Goal: Information Seeking & Learning: Learn about a topic

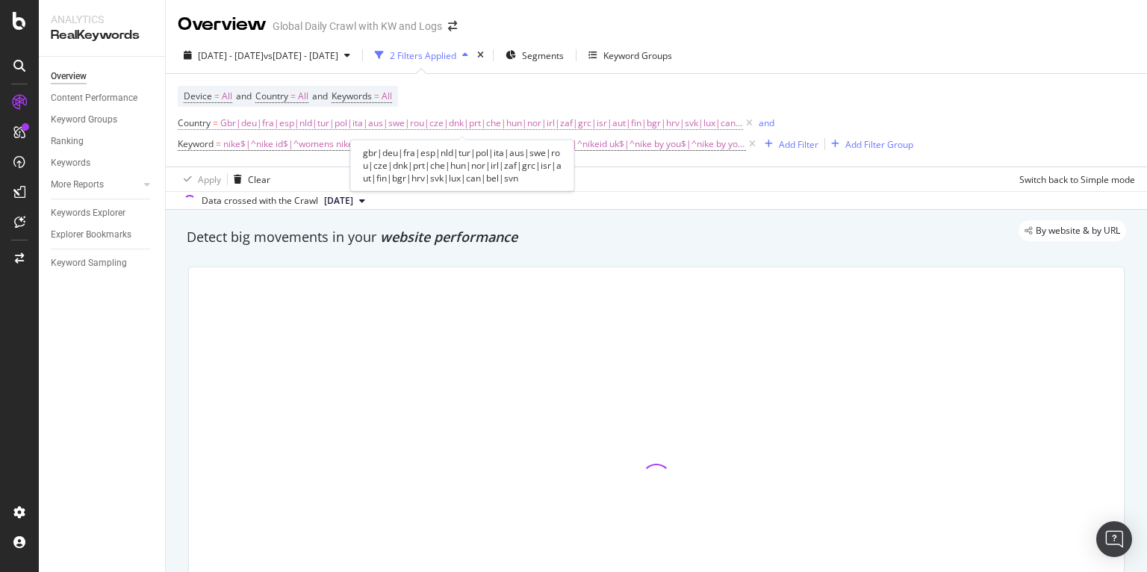
click at [498, 126] on span "Gbr|deu|fra|esp|nld|tur|pol|ita|aus|swe|rou|cze|dnk|prt|che|hun|nor|irl|zaf|grc…" at bounding box center [481, 123] width 523 height 21
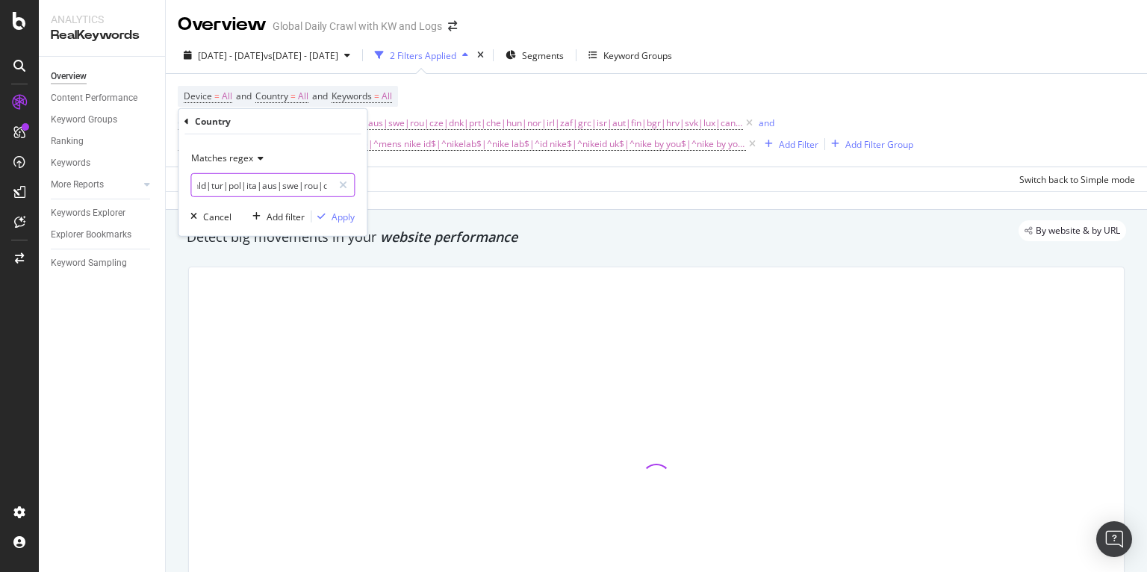
scroll to position [0, 90]
click at [255, 185] on input "gbr|deu|fra|esp|nld|tur|pol|ita|aus|swe|rou|cze|dnk|prt|che|hun|nor|irl|zaf|grc…" at bounding box center [261, 185] width 141 height 24
click at [256, 185] on input "gbr|deu|fra|esp|nld|tur|pol|ita|aus|swe|rou|cze|dnk|prt|che|hun|nor|irl|zaf|grc…" at bounding box center [261, 185] width 141 height 24
click at [271, 185] on input "gbr|deu|fra|esp|nld|tur|pol|ita|aus|swe|rou|cze|dnk|prt|che|hun|nor|irl|zaf|grc…" at bounding box center [261, 185] width 141 height 24
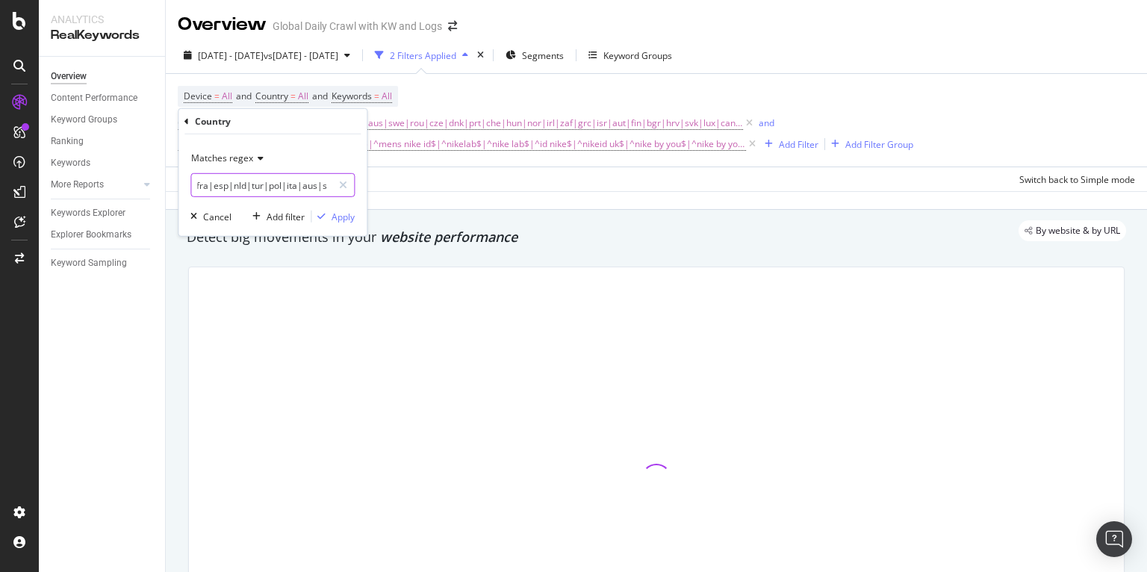
click at [304, 186] on input "gbr|deu|fra|esp|nld|tur|pol|ita|aus|swe|rou|cze|dnk|prt|che|hun|nor|irl|zaf|grc…" at bounding box center [261, 185] width 141 height 24
type input "gbr|deu|fra|esp|nld|tur|pol|ita|swe|rou|cze|dnk|prt|che|hun|nor|irl|zaf|grc|isr…"
drag, startPoint x: 341, startPoint y: 215, endPoint x: 106, endPoint y: 223, distance: 234.6
click at [341, 215] on div "Apply" at bounding box center [343, 216] width 23 height 13
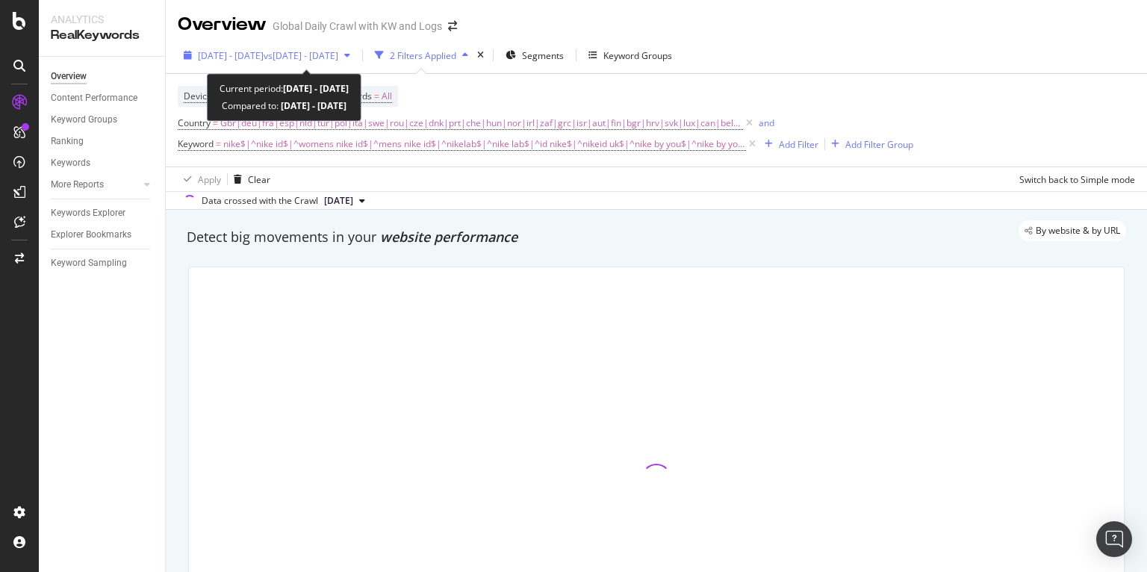
click at [388, 69] on div "[DATE] - [DATE] vs [DATE] - [DATE] 2 Filters Applied Segments Keyword Groups" at bounding box center [656, 58] width 981 height 30
click at [338, 56] on span "vs [DATE] - [DATE]" at bounding box center [301, 55] width 75 height 13
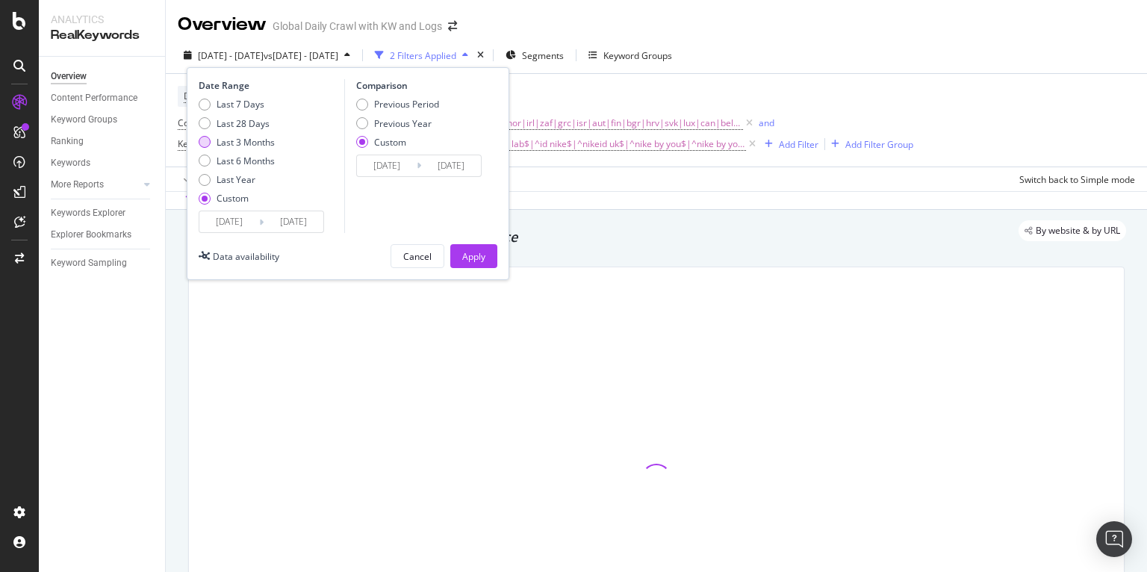
click at [270, 145] on div "Last 3 Months" at bounding box center [246, 142] width 58 height 13
type input "[DATE]"
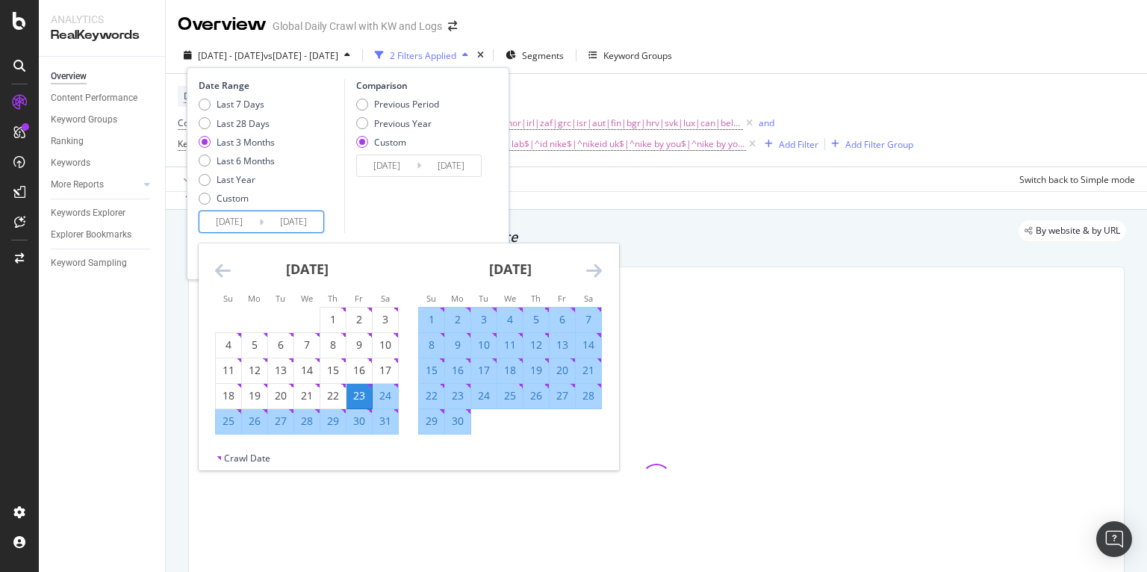
click at [295, 223] on input "[DATE]" at bounding box center [294, 221] width 60 height 21
click at [599, 273] on icon "Move forward to switch to the next month." at bounding box center [594, 270] width 16 height 18
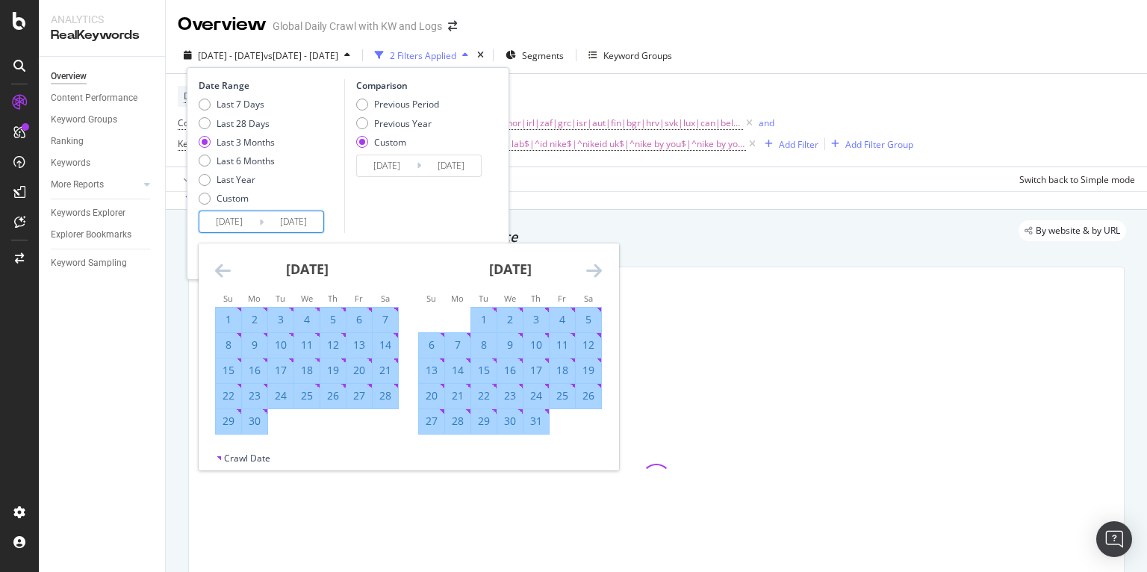
click at [599, 273] on icon "Move forward to switch to the next month." at bounding box center [594, 270] width 16 height 18
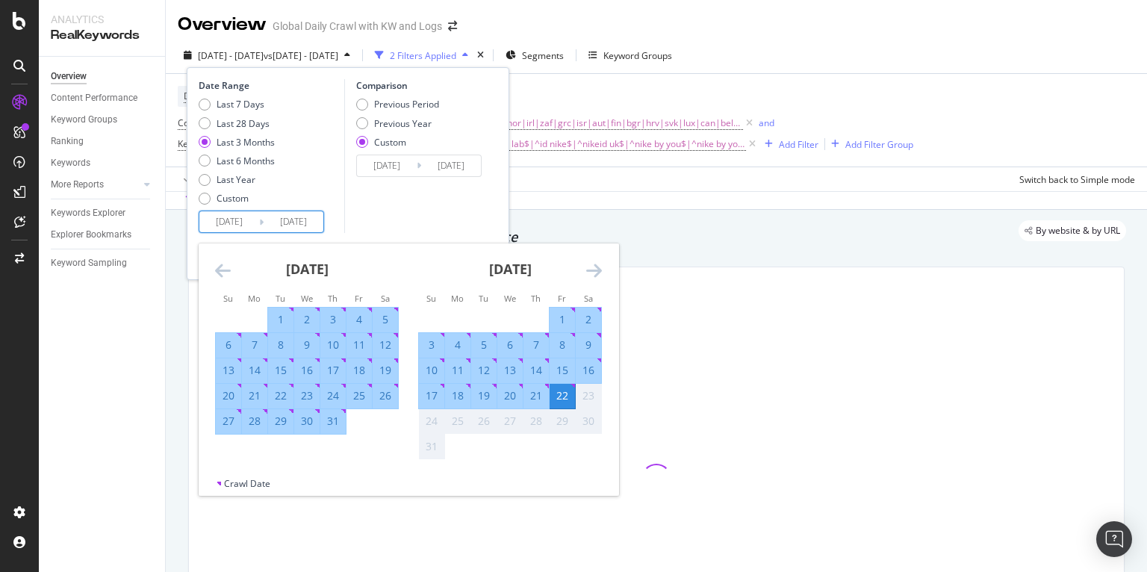
click at [599, 273] on icon "Move forward to switch to the next month." at bounding box center [594, 270] width 16 height 18
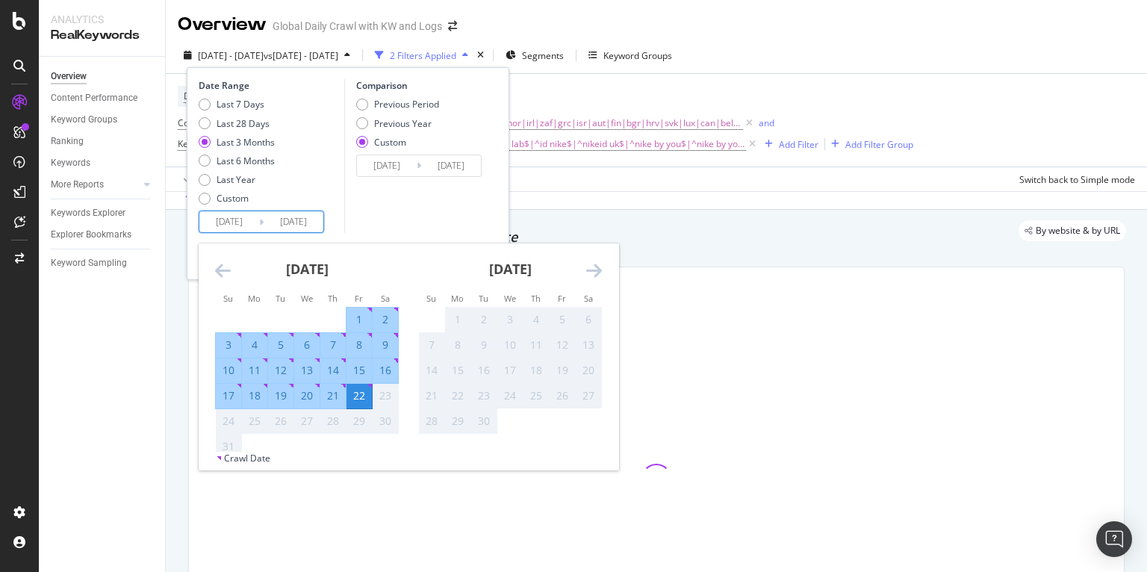
click at [398, 211] on div "Comparison Previous Period Previous Year Custom [DATE] Navigate forward to inte…" at bounding box center [415, 156] width 142 height 154
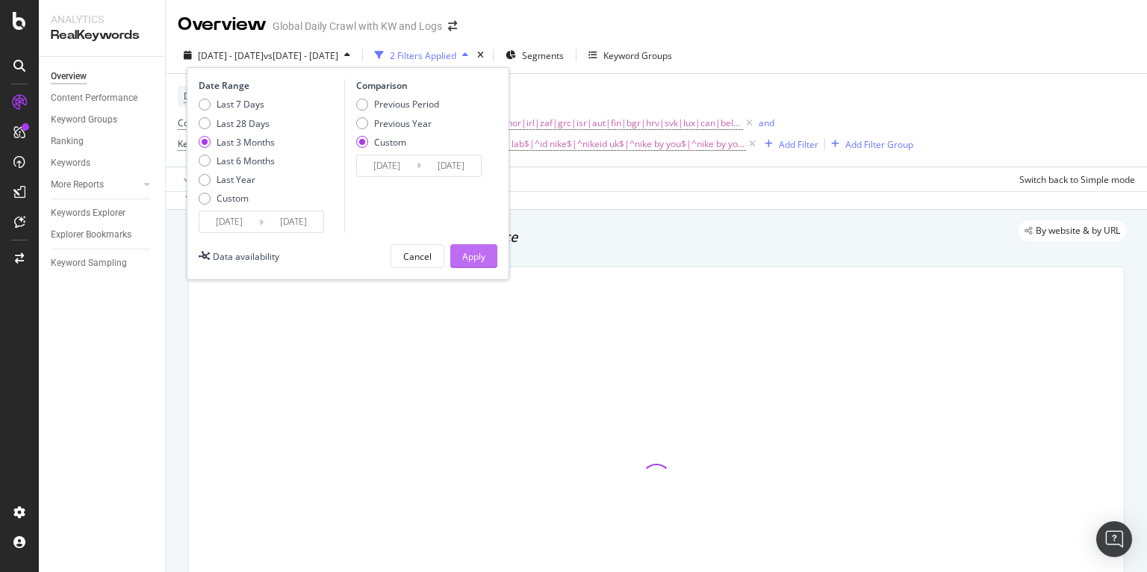
click at [486, 258] on button "Apply" at bounding box center [473, 256] width 47 height 24
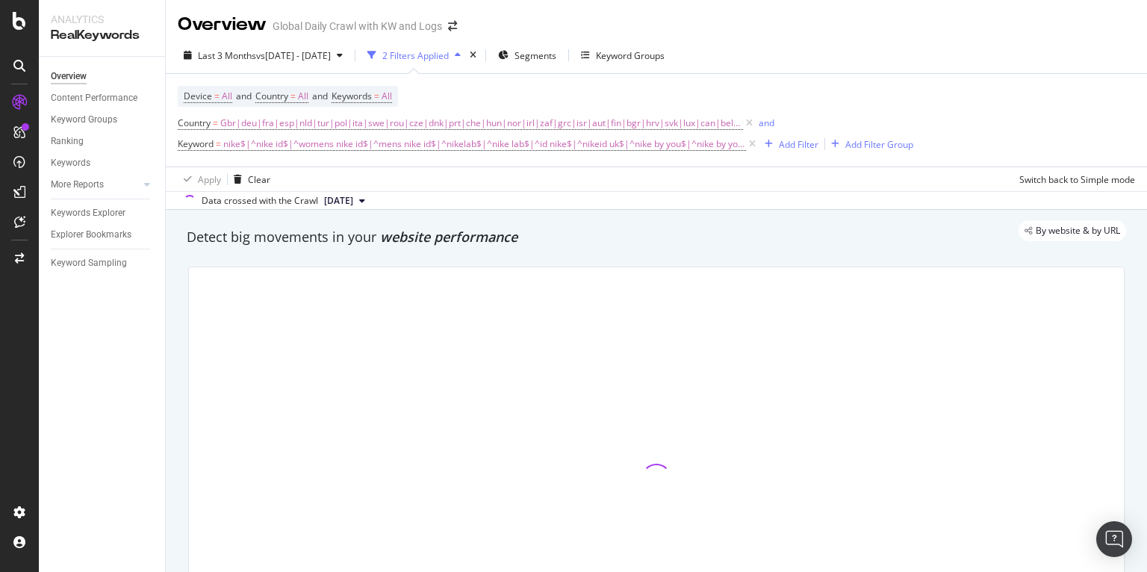
click at [387, 228] on div "By website & by URL" at bounding box center [649, 230] width 955 height 21
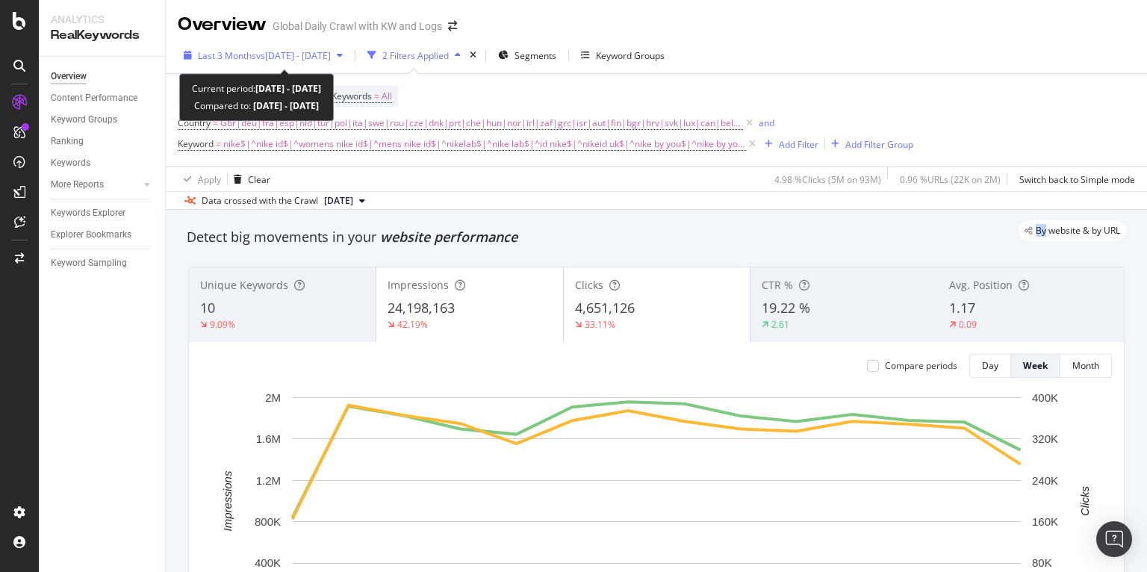
click at [331, 60] on span "vs [DATE] - [DATE]" at bounding box center [293, 55] width 75 height 13
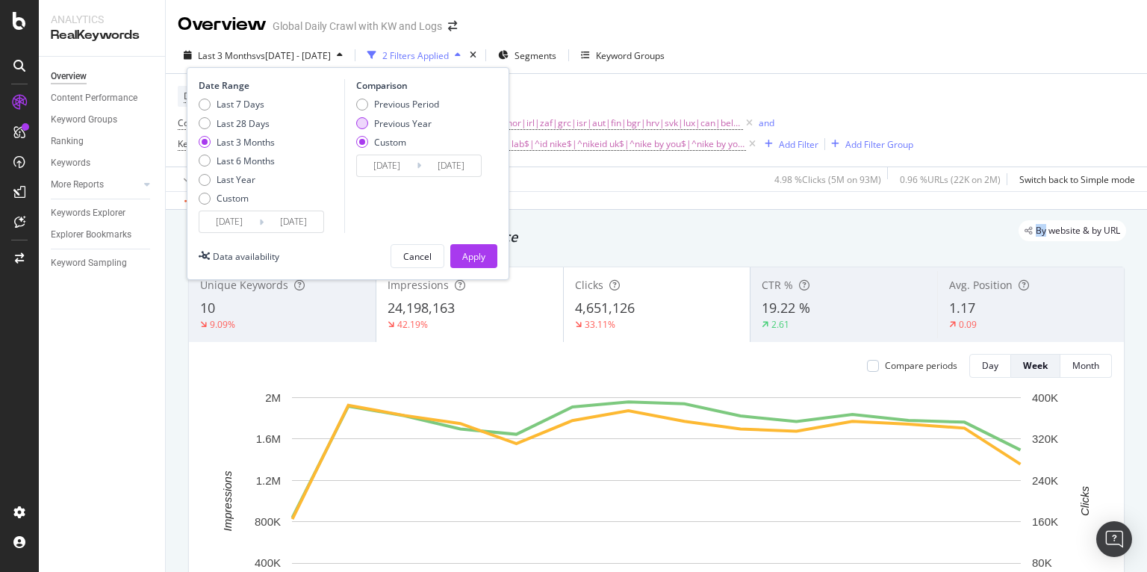
click at [391, 126] on div "Previous Year" at bounding box center [403, 123] width 58 height 13
type input "[DATE]"
click at [458, 252] on button "Apply" at bounding box center [473, 256] width 47 height 24
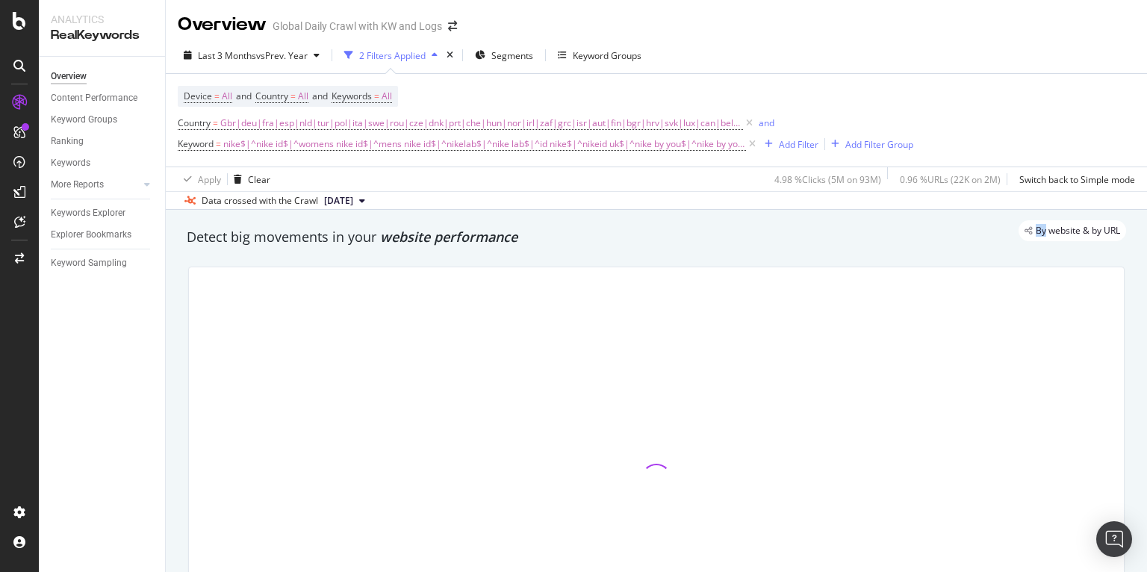
click at [477, 255] on div at bounding box center [656, 479] width 955 height 448
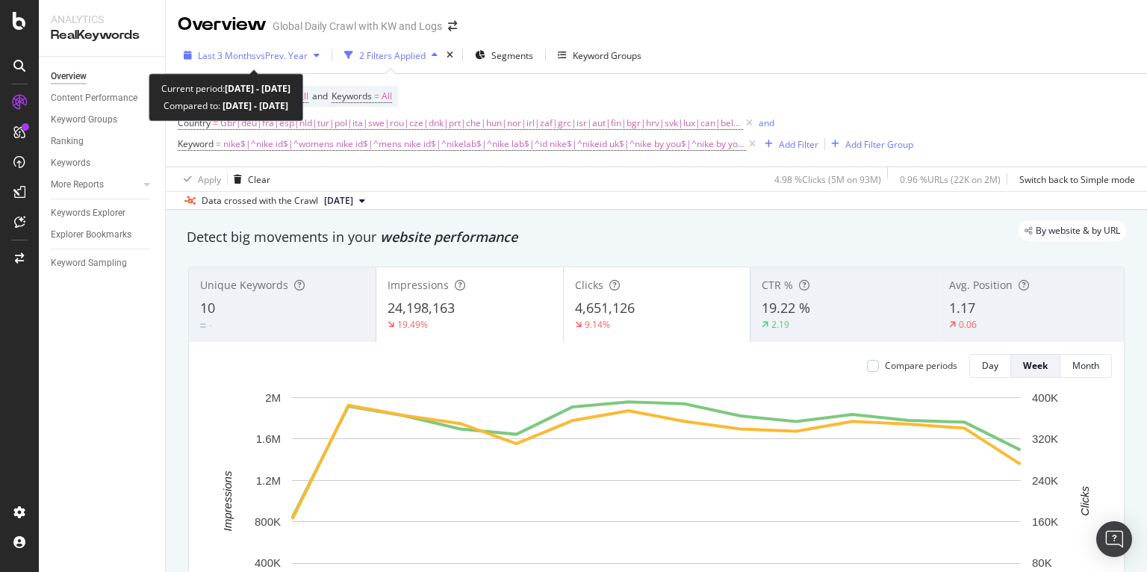
click at [292, 61] on div "Last 3 Months vs Prev. Year" at bounding box center [252, 55] width 148 height 22
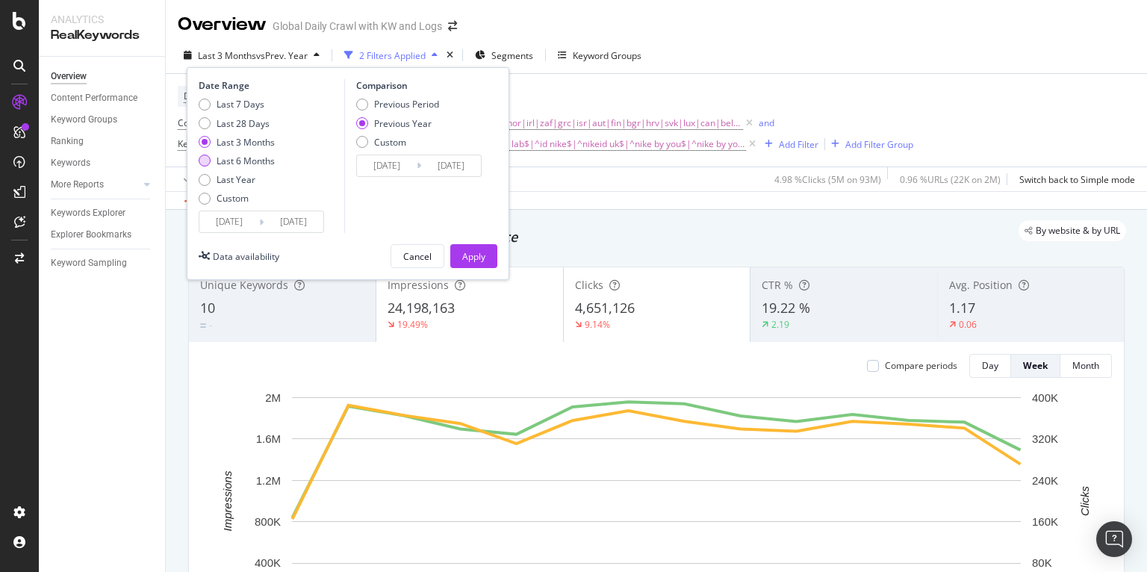
click at [232, 159] on div "Last 6 Months" at bounding box center [246, 161] width 58 height 13
type input "[DATE]"
click at [223, 214] on input "[DATE]" at bounding box center [229, 221] width 60 height 21
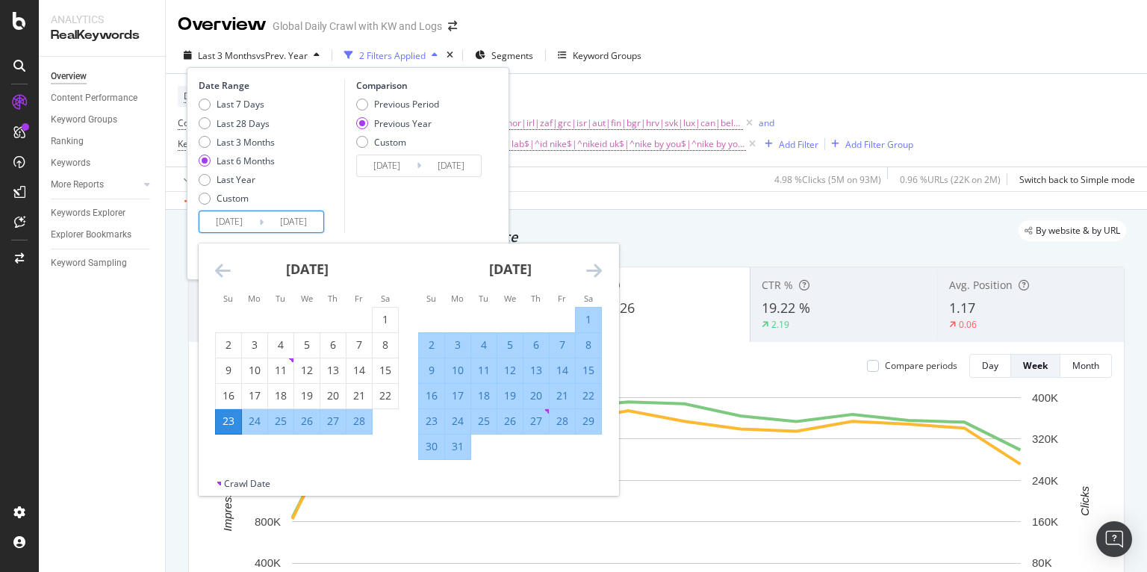
click at [227, 273] on icon "Move backward to switch to the previous month." at bounding box center [223, 270] width 16 height 18
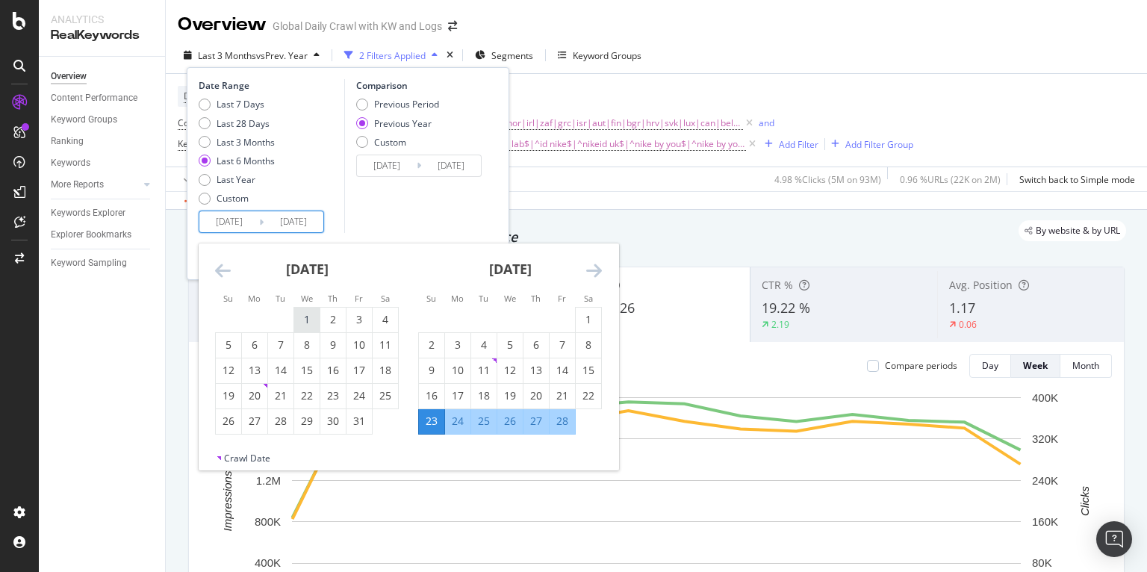
click at [299, 315] on div "1" at bounding box center [306, 319] width 25 height 15
type input "[DATE]"
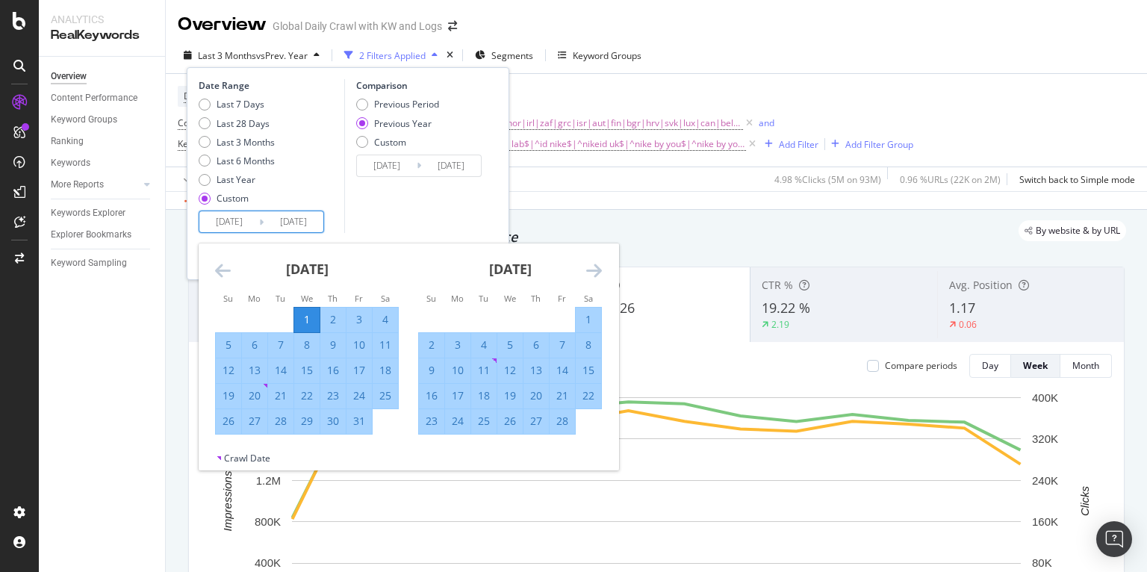
scroll to position [72, 0]
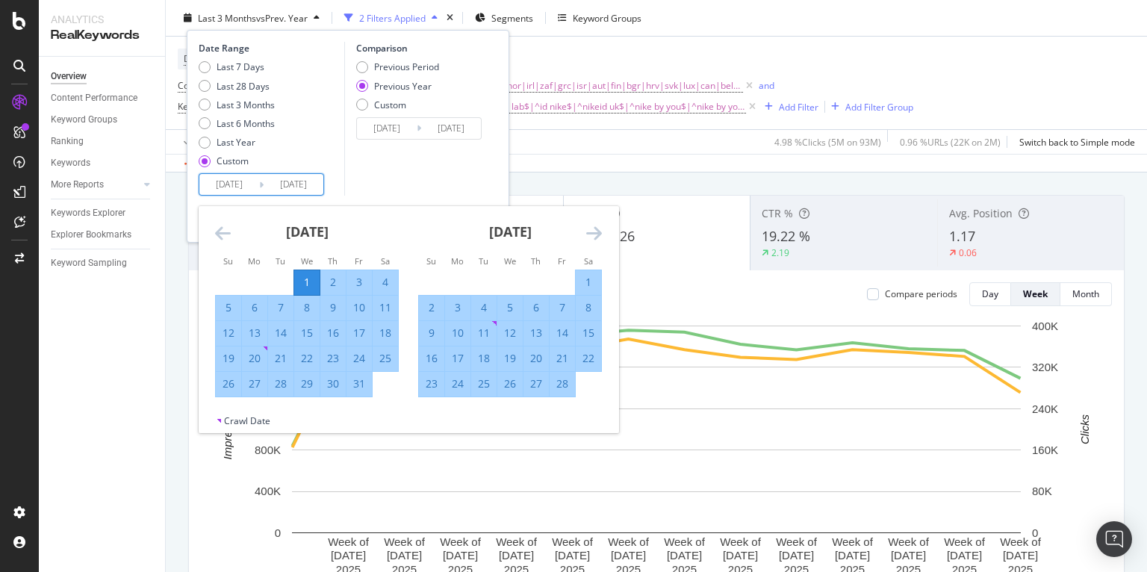
click at [215, 234] on icon "Move backward to switch to the previous month." at bounding box center [223, 233] width 16 height 18
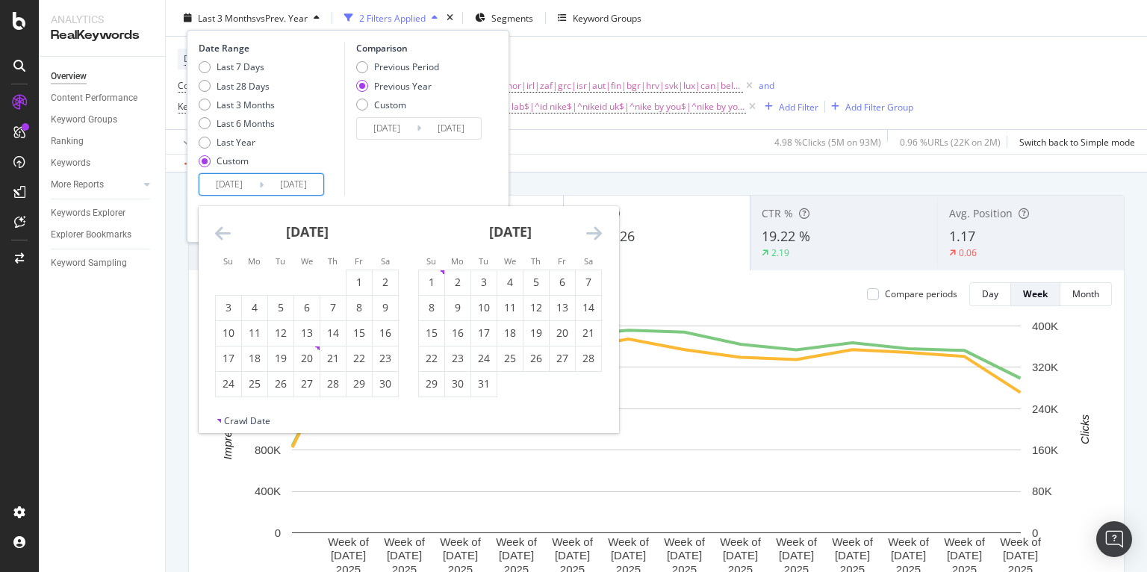
click at [215, 234] on icon "Move backward to switch to the previous month." at bounding box center [223, 233] width 16 height 18
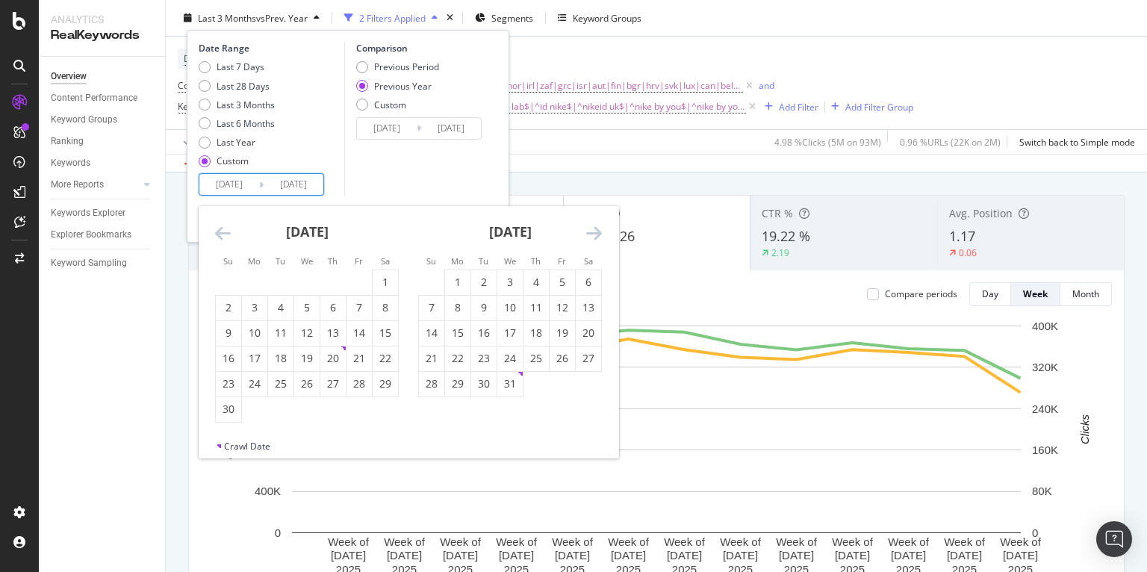
click at [215, 234] on icon "Move backward to switch to the previous month." at bounding box center [223, 233] width 16 height 18
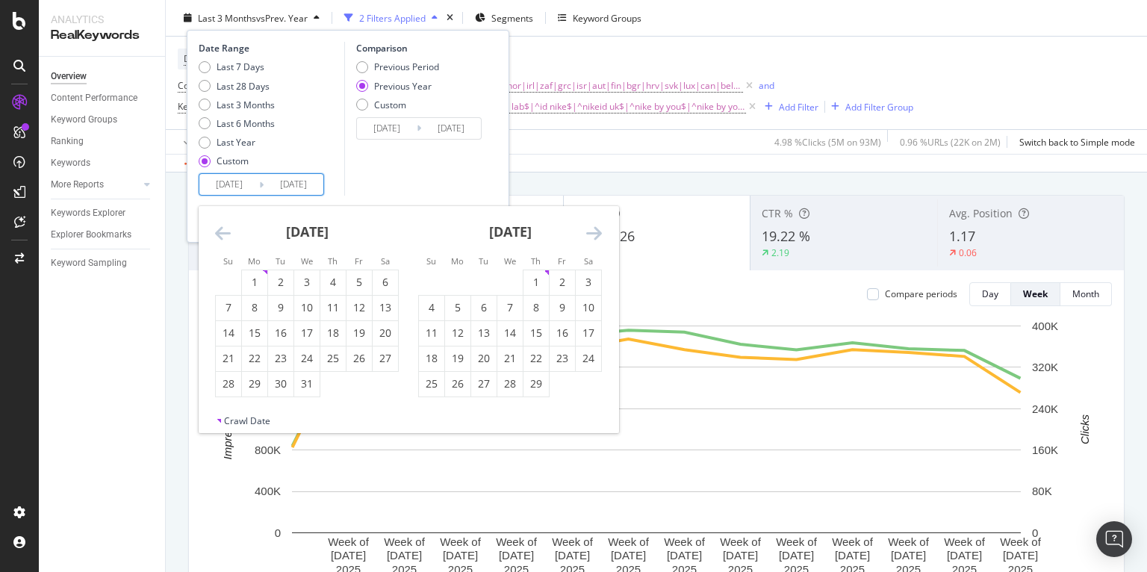
click at [215, 234] on icon "Move backward to switch to the previous month." at bounding box center [223, 233] width 16 height 18
click at [456, 279] on div "1" at bounding box center [457, 282] width 25 height 15
type input "[DATE]"
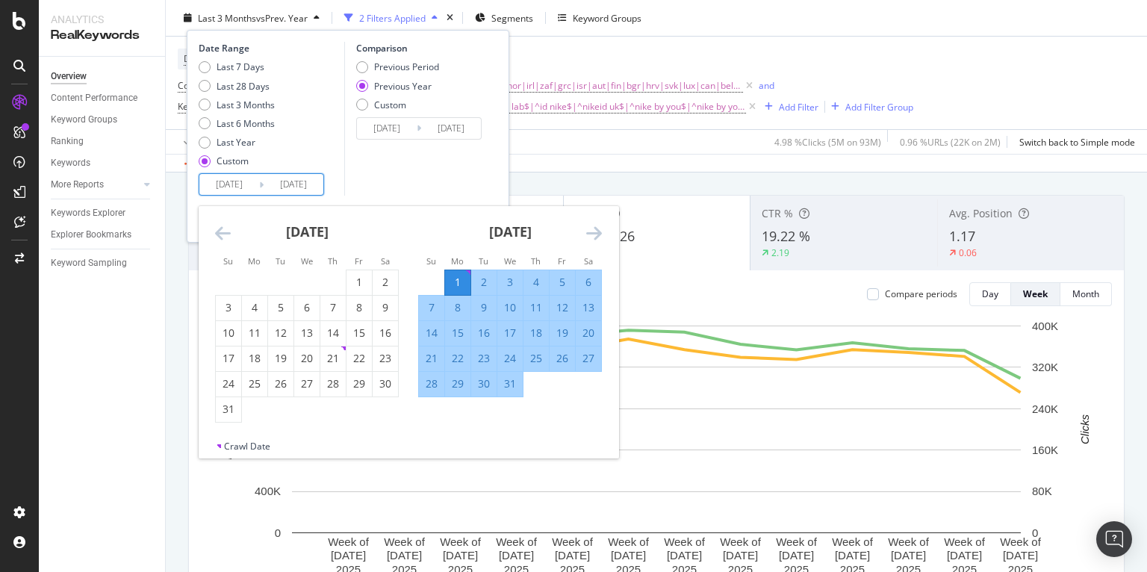
click at [459, 159] on div "Comparison Previous Period Previous Year Custom [DATE] Navigate forward to inte…" at bounding box center [415, 119] width 142 height 154
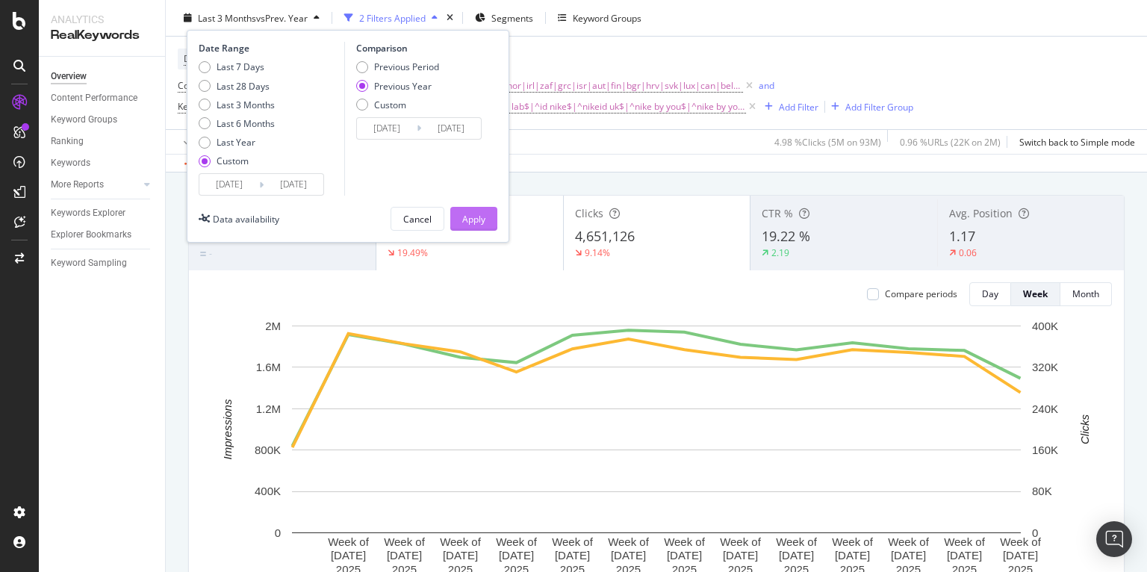
click at [471, 214] on div "Apply" at bounding box center [473, 218] width 23 height 13
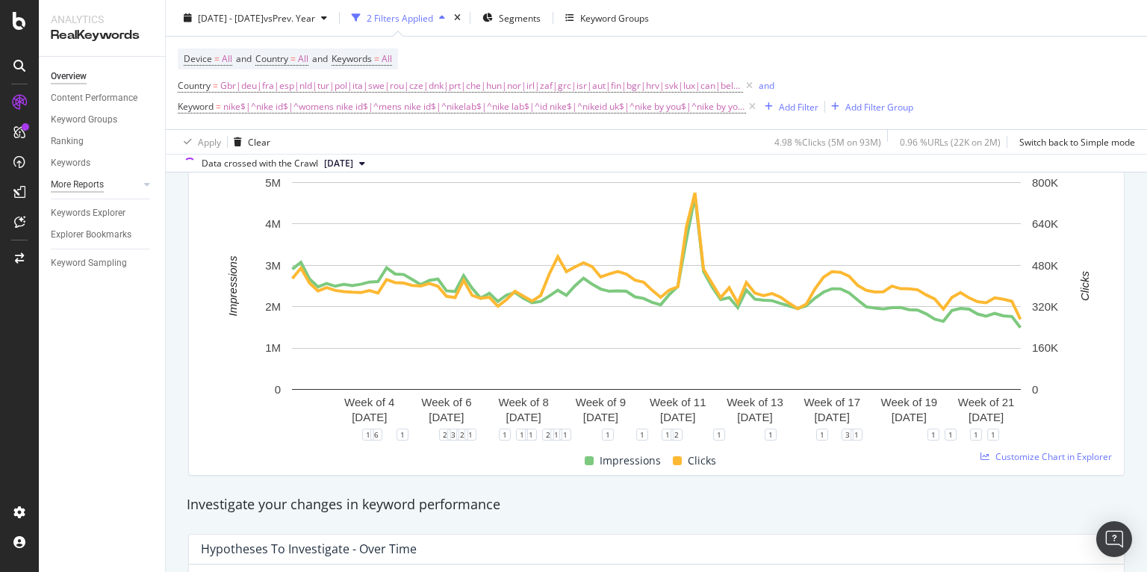
scroll to position [326, 0]
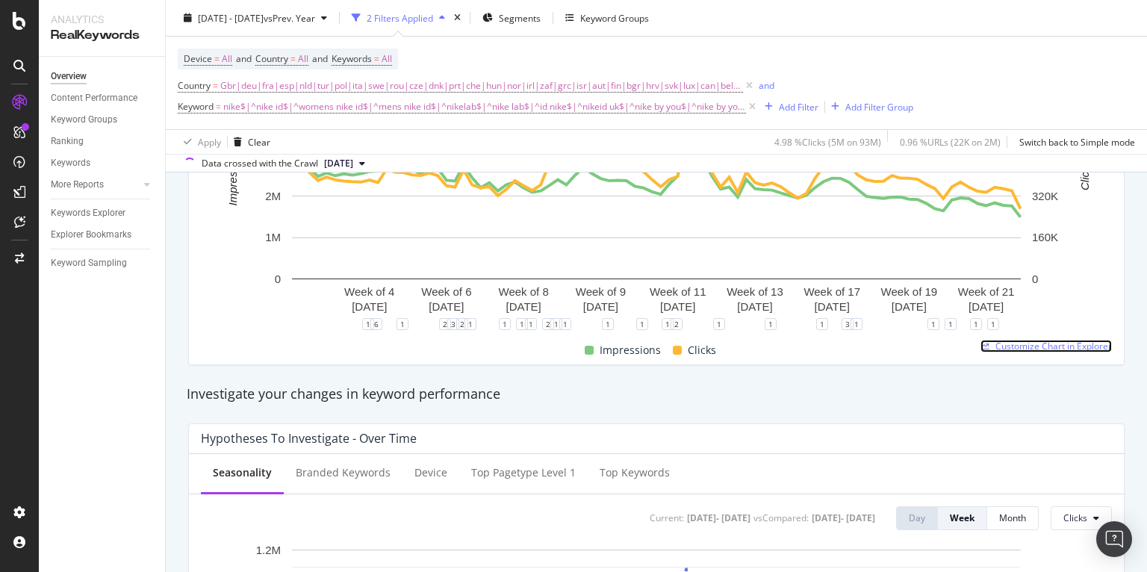
click at [1042, 344] on span "Customize Chart in Explorer" at bounding box center [1054, 346] width 117 height 13
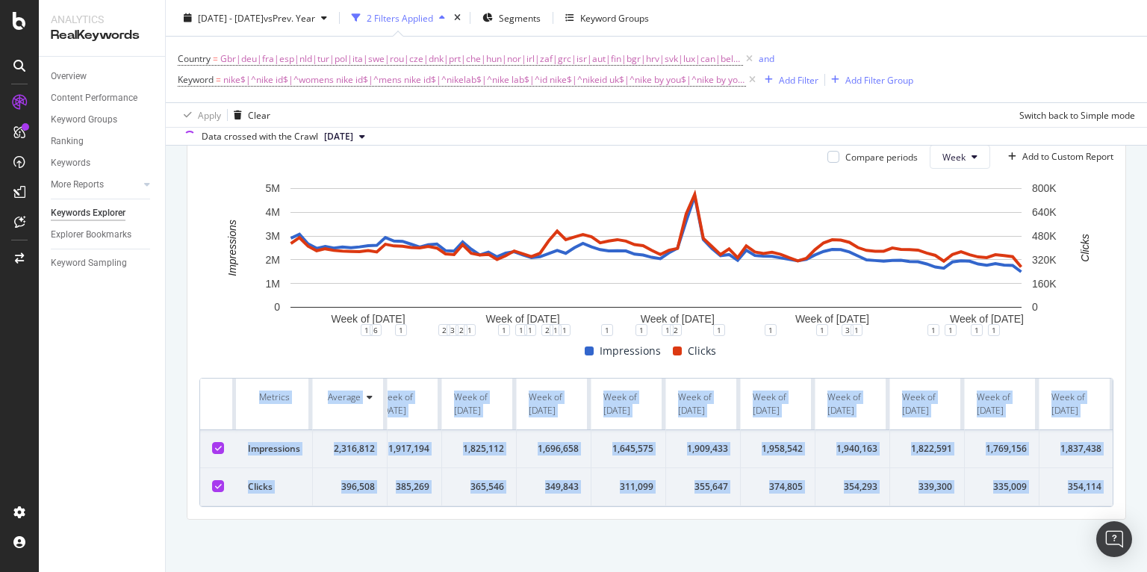
scroll to position [0, 5697]
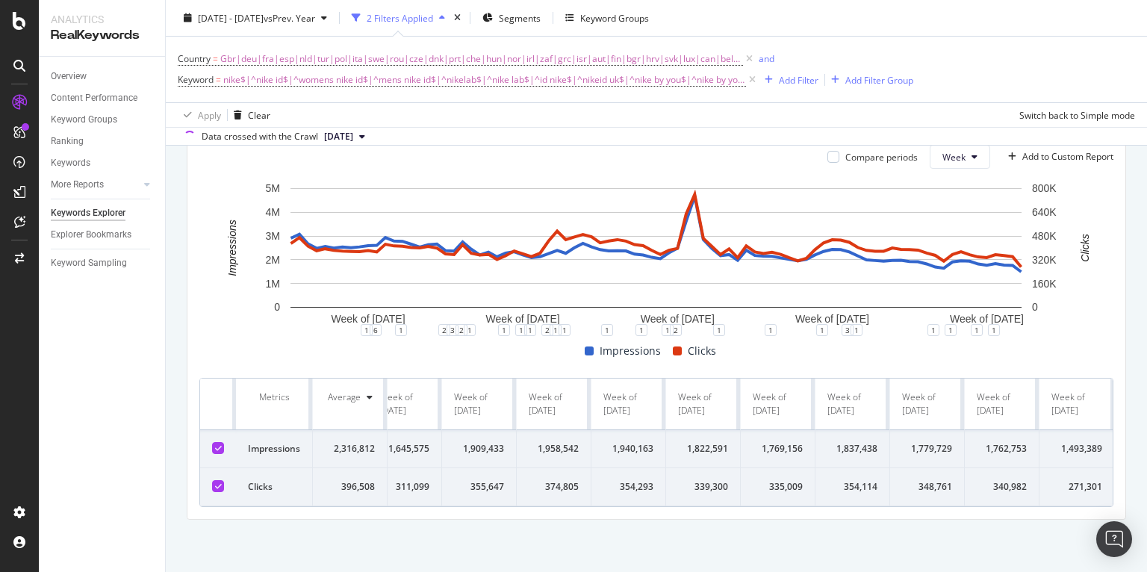
drag, startPoint x: 255, startPoint y: 385, endPoint x: 1120, endPoint y: 476, distance: 870.4
click at [1120, 476] on div "Compare periods Week Add to Custom Report Week of [DATE] Week of [DATE] Week of…" at bounding box center [656, 326] width 938 height 386
copy thead
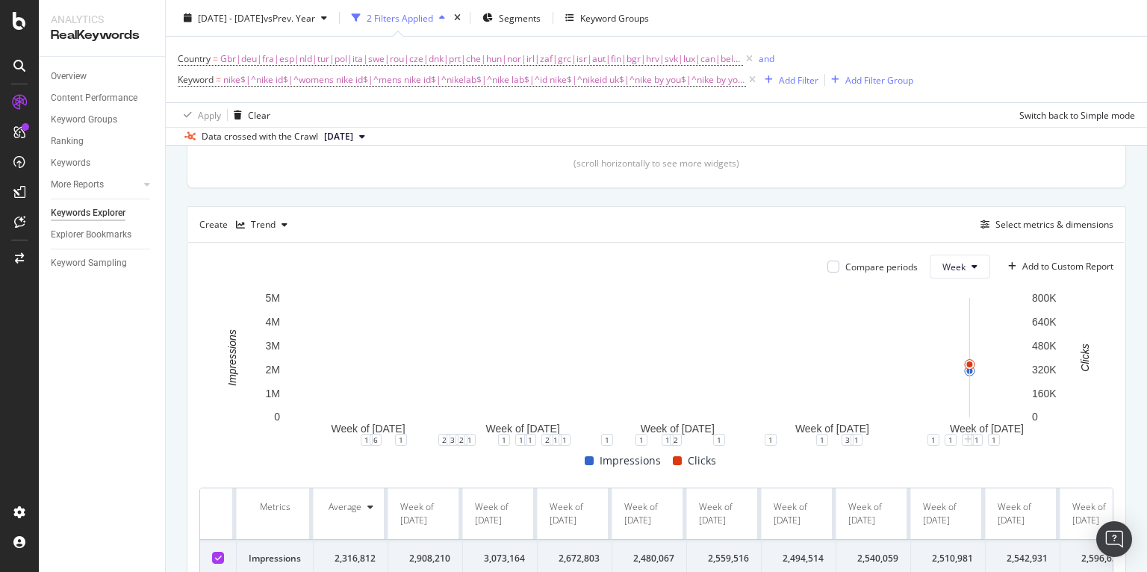
scroll to position [227, 0]
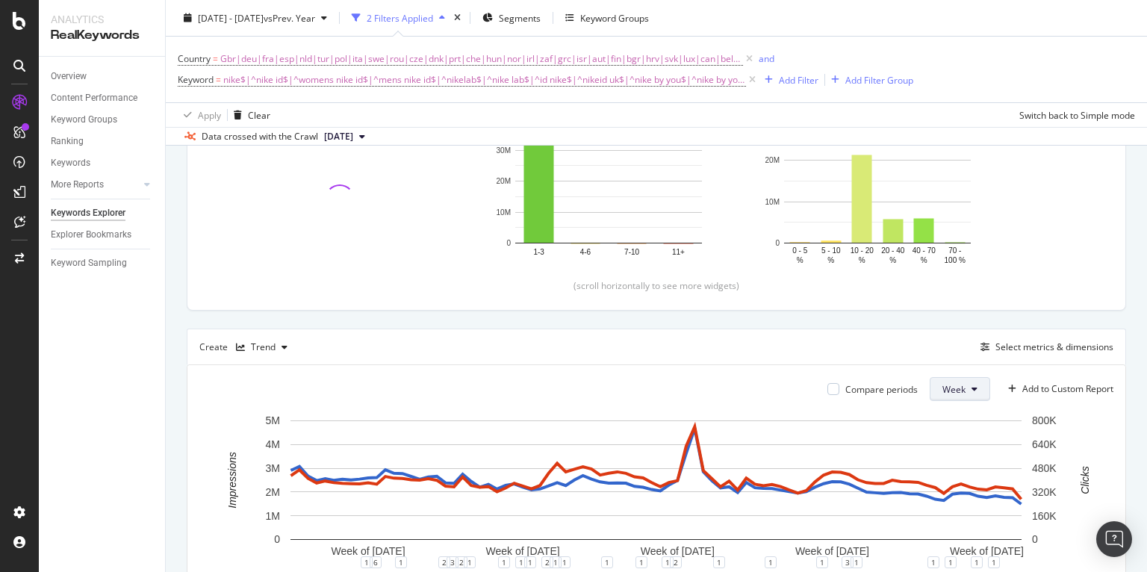
click at [955, 388] on span "Week" at bounding box center [954, 389] width 23 height 13
click at [958, 420] on span "Day" at bounding box center [956, 418] width 27 height 13
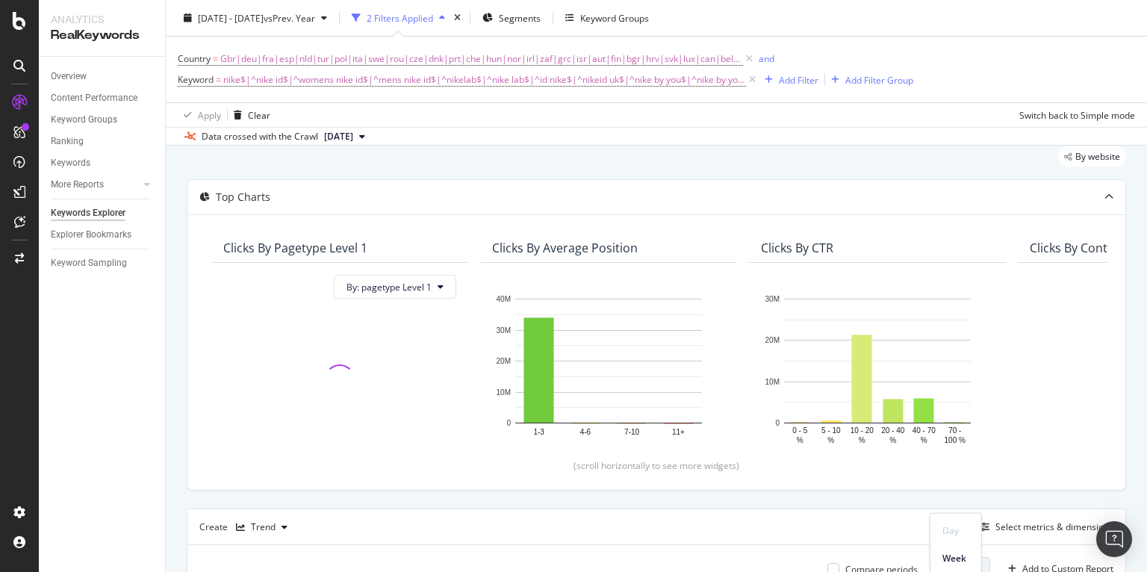
scroll to position [0, 0]
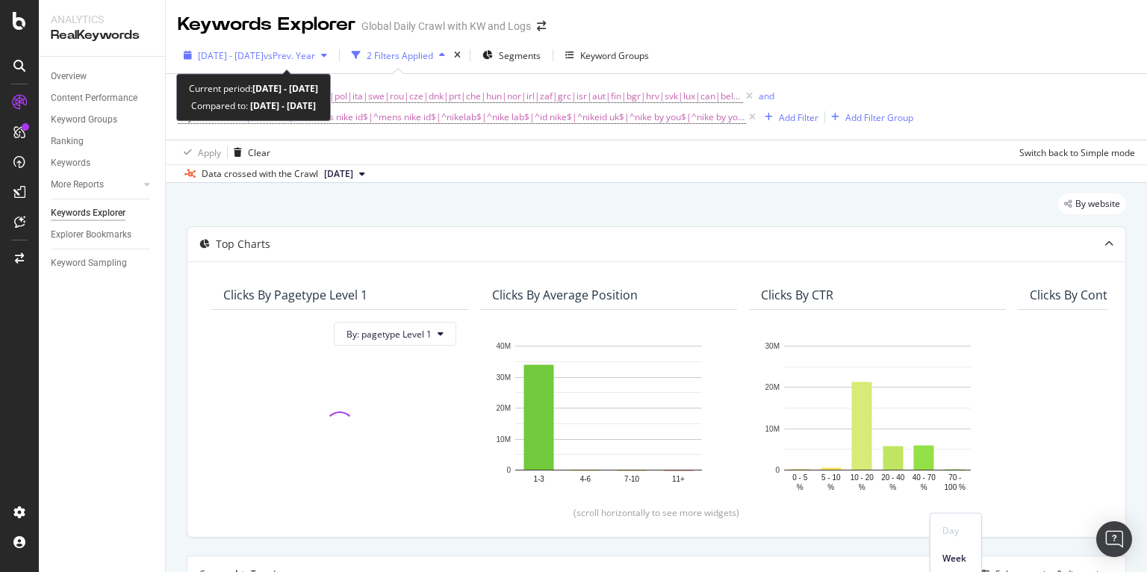
click at [333, 44] on div "[DATE] - [DATE] vs Prev. Year" at bounding box center [255, 55] width 155 height 22
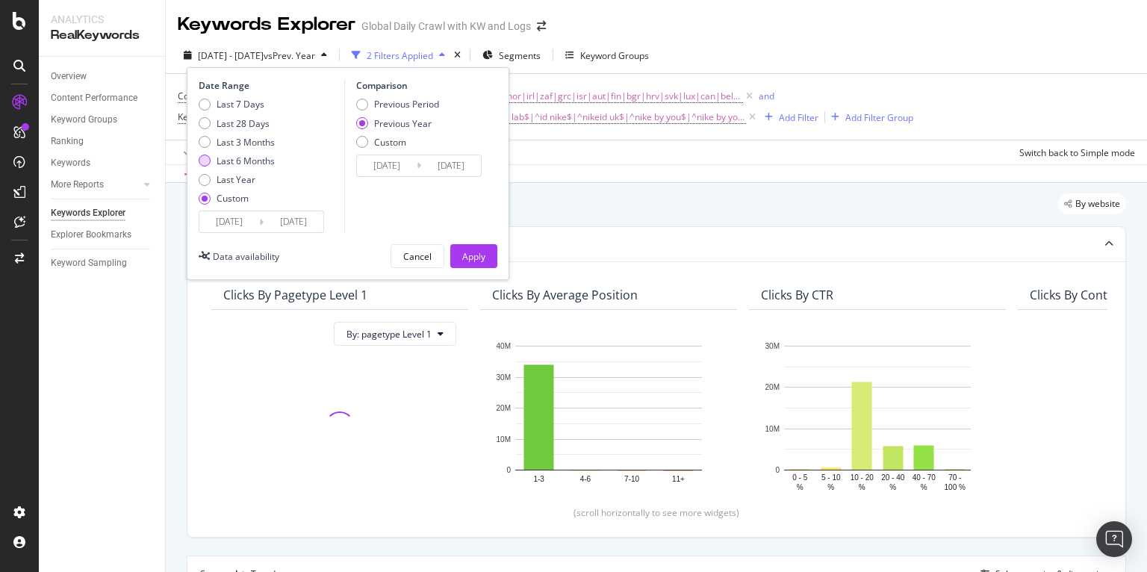
click at [256, 163] on div "Last 6 Months" at bounding box center [246, 161] width 58 height 13
type input "[DATE]"
click at [249, 230] on input "[DATE]" at bounding box center [229, 221] width 60 height 21
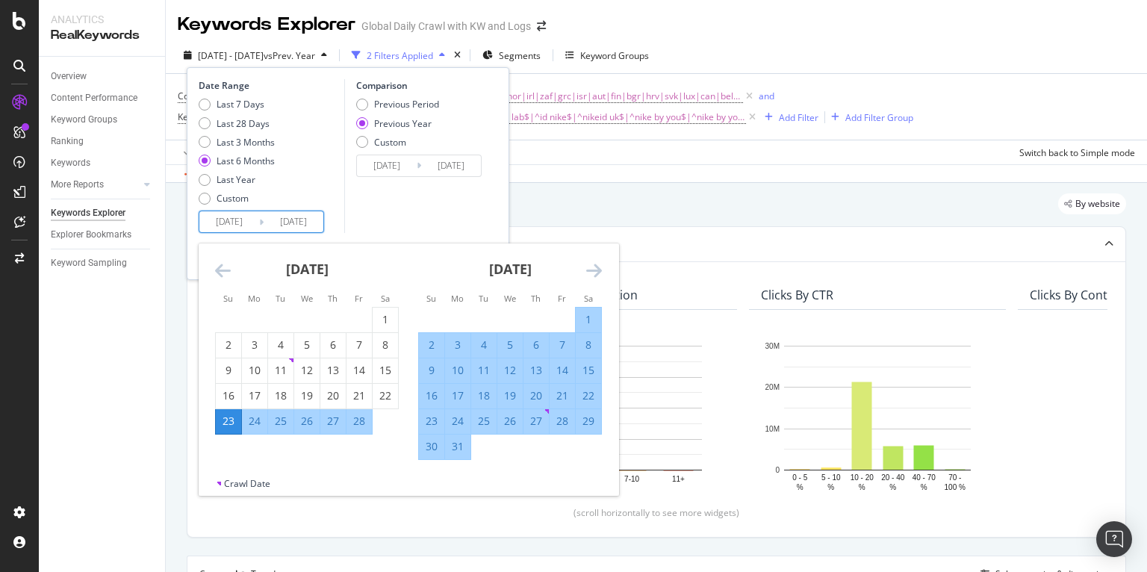
click at [221, 270] on icon "Move backward to switch to the previous month." at bounding box center [223, 270] width 16 height 18
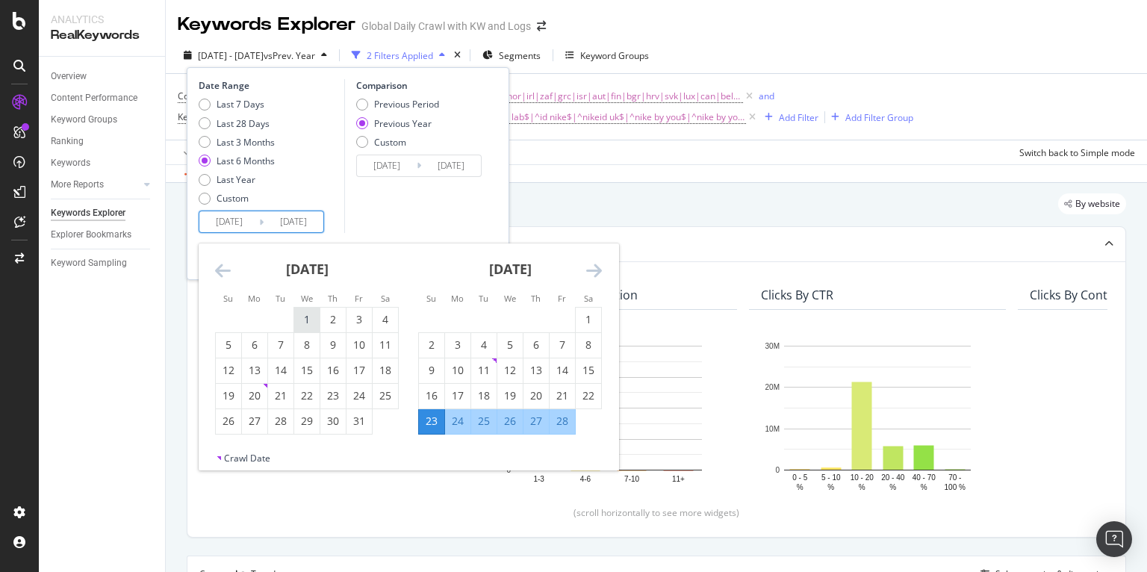
click at [303, 311] on div "1" at bounding box center [306, 320] width 25 height 25
type input "[DATE]"
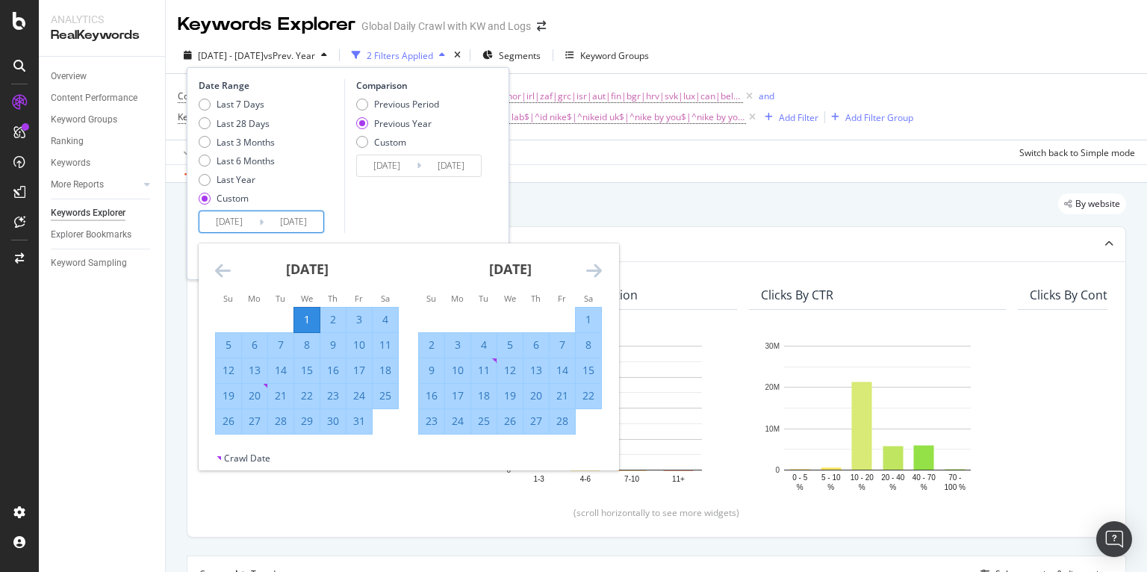
scroll to position [25, 0]
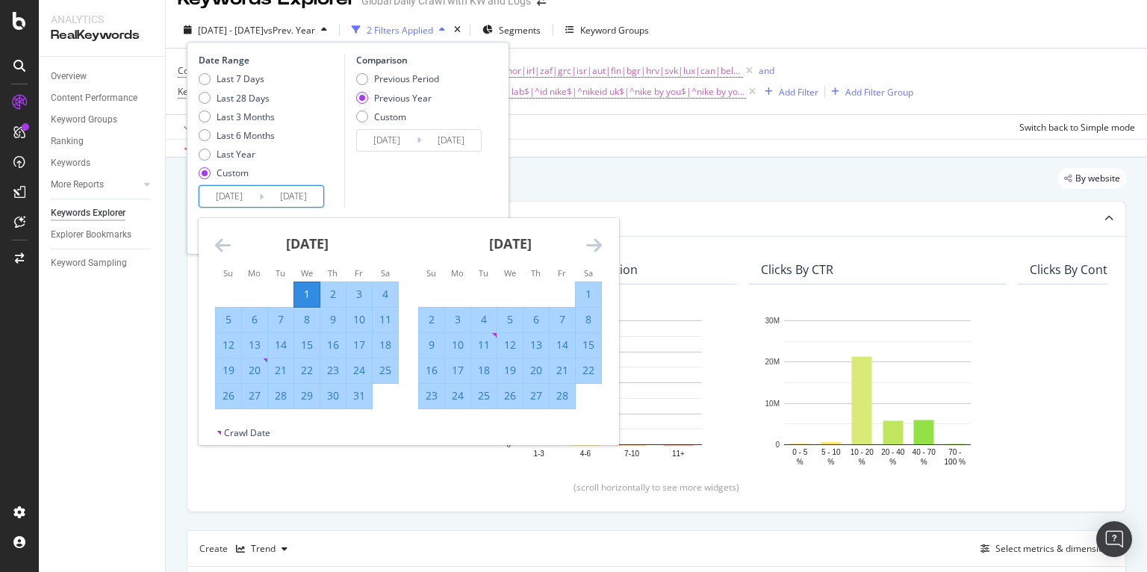
click at [594, 251] on icon "Move forward to switch to the next month." at bounding box center [594, 245] width 16 height 18
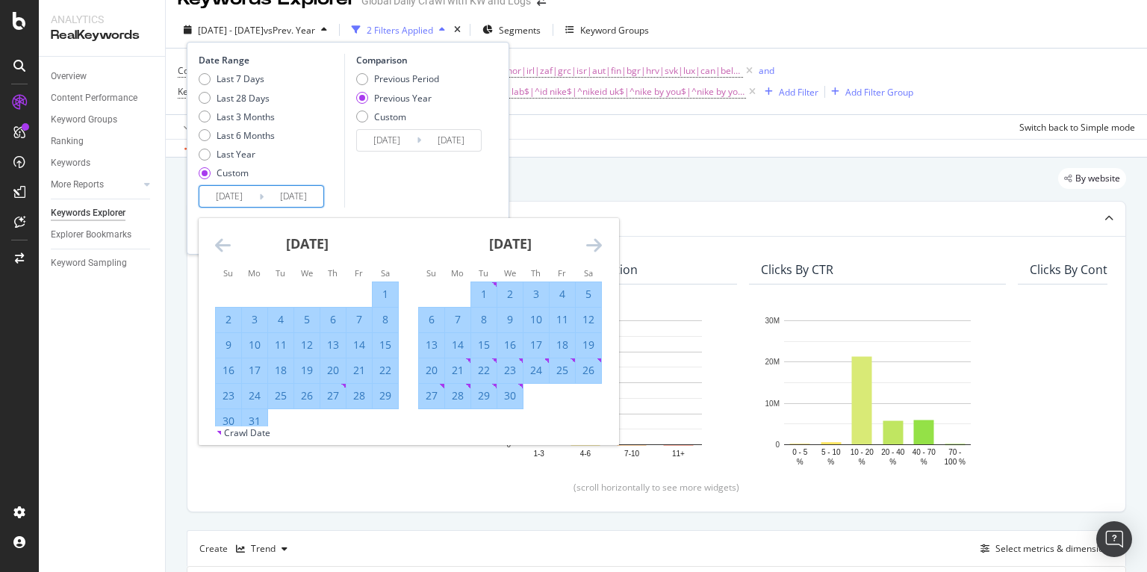
click at [594, 251] on icon "Move forward to switch to the next month." at bounding box center [594, 245] width 16 height 18
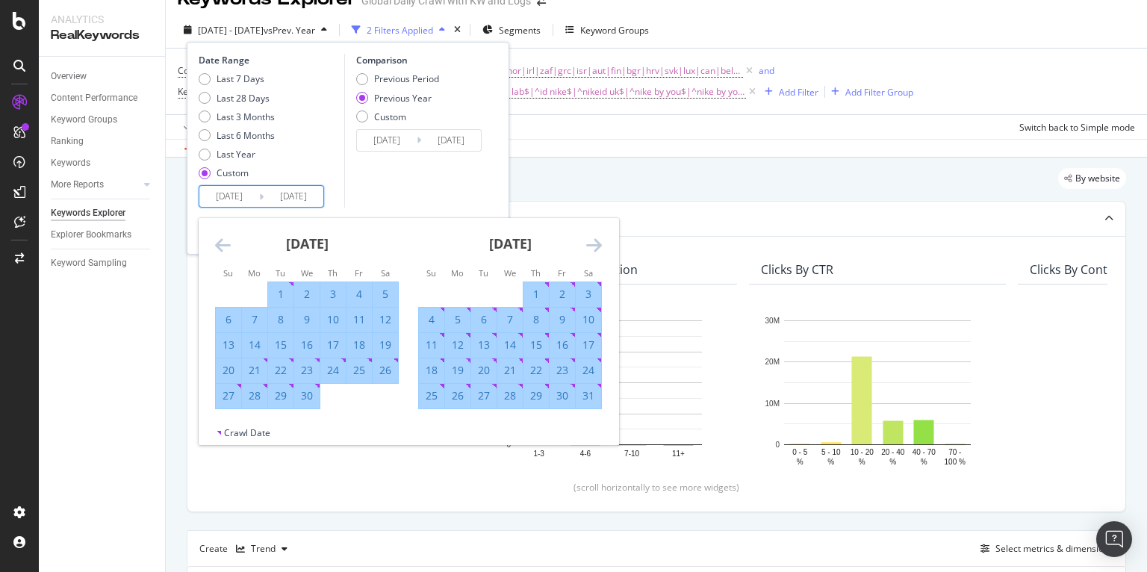
click at [594, 251] on icon "Move forward to switch to the next month." at bounding box center [594, 245] width 16 height 18
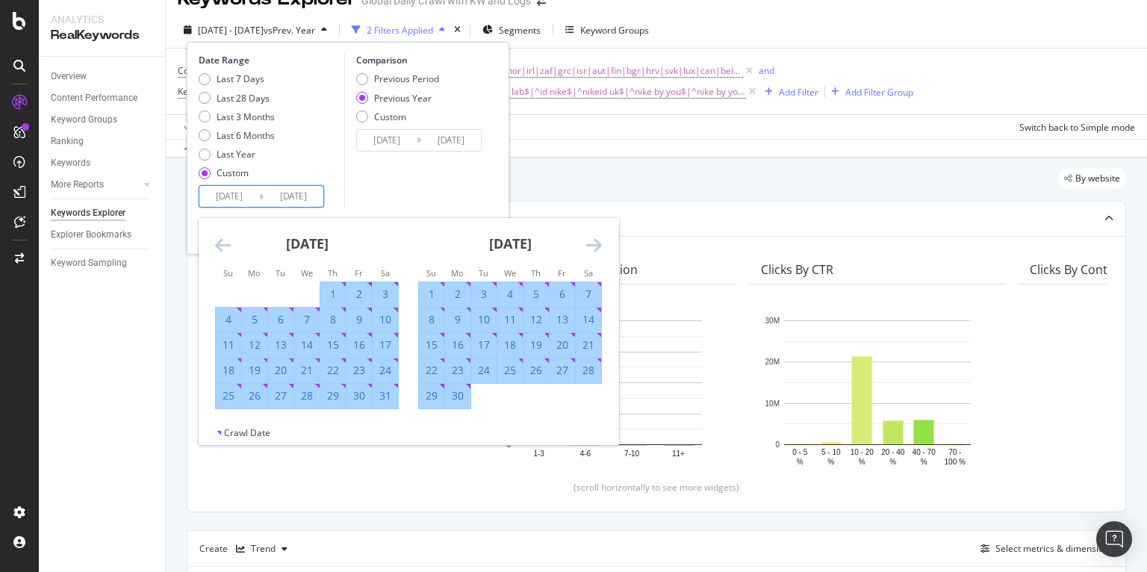
click at [594, 251] on icon "Move forward to switch to the next month." at bounding box center [594, 245] width 16 height 18
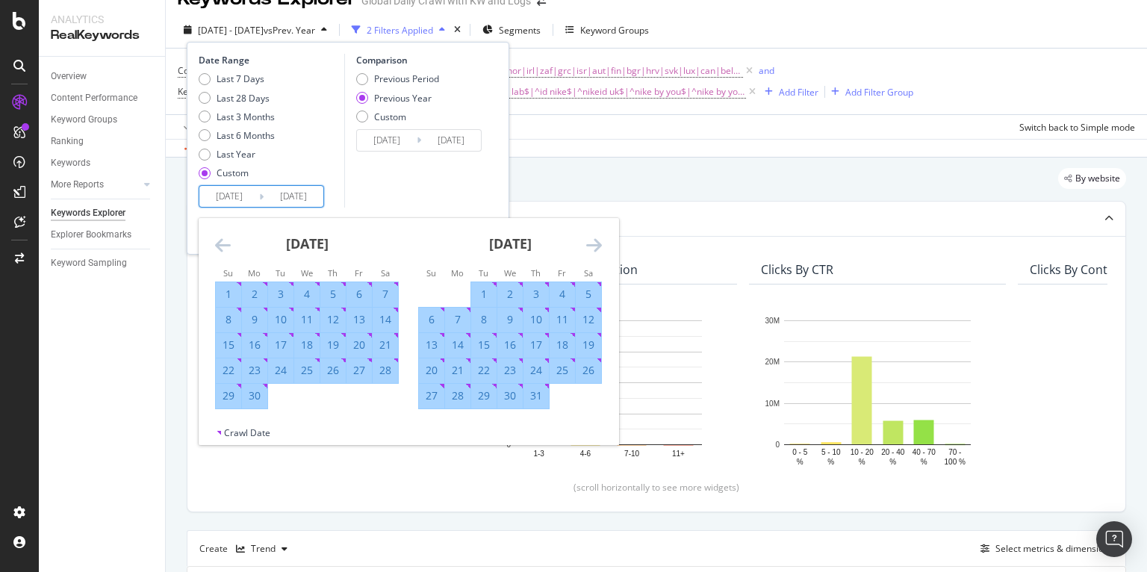
click at [594, 251] on icon "Move forward to switch to the next month." at bounding box center [594, 245] width 16 height 18
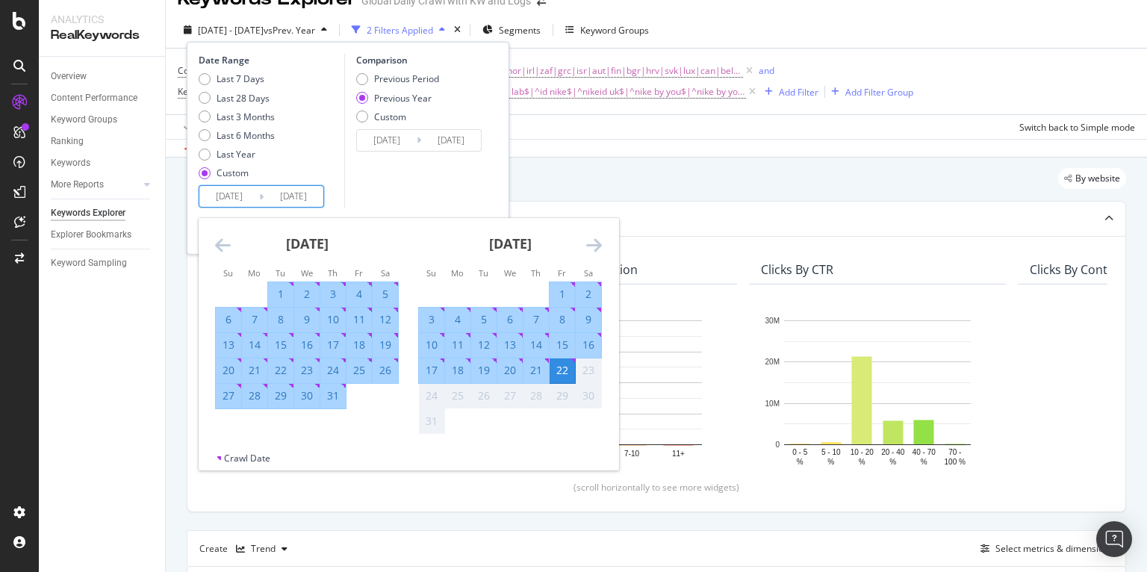
click at [473, 173] on div "Comparison Previous Period Previous Year Custom [DATE] Navigate forward to inte…" at bounding box center [415, 131] width 142 height 154
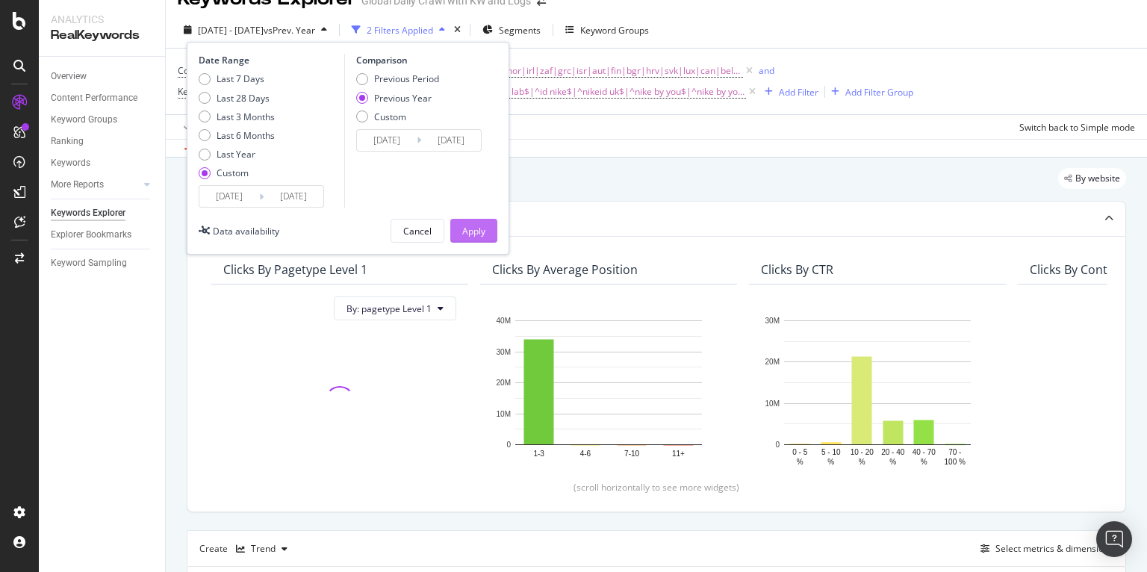
click at [485, 235] on button "Apply" at bounding box center [473, 231] width 47 height 24
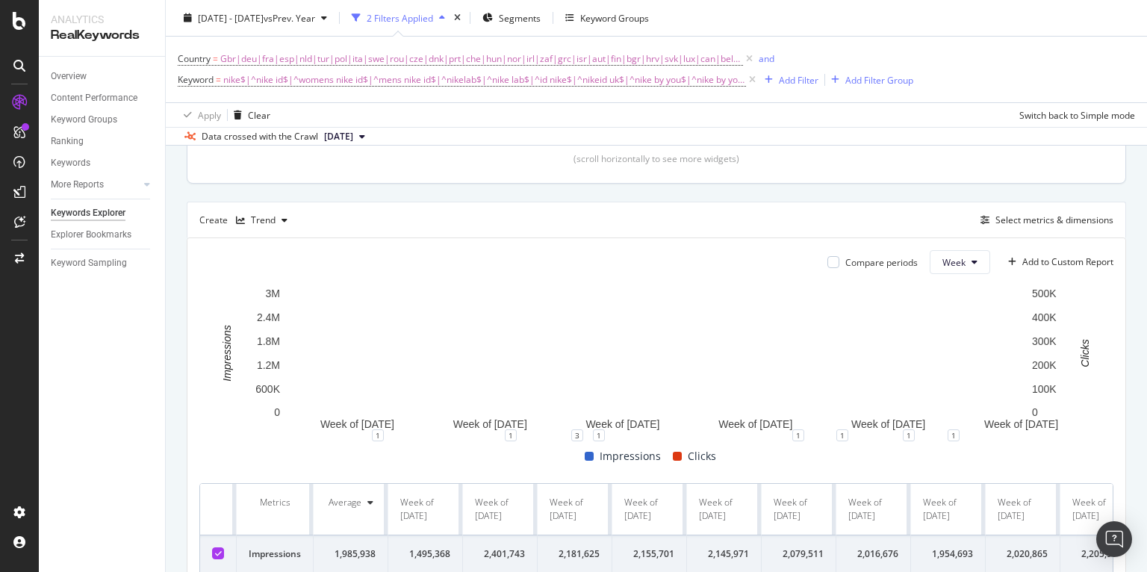
scroll to position [320, 0]
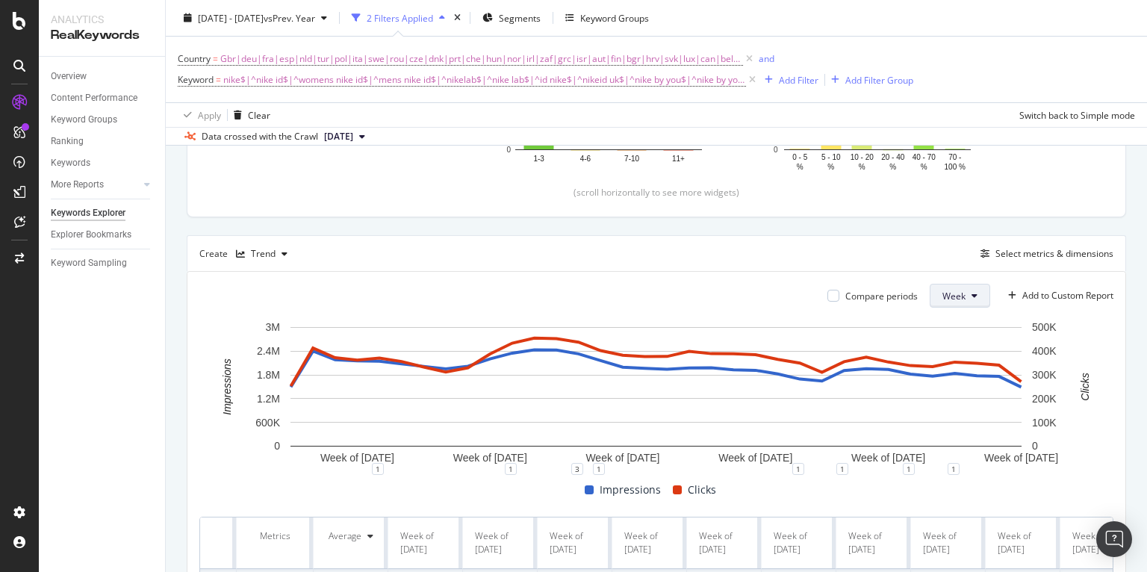
click at [972, 295] on icon at bounding box center [975, 295] width 6 height 9
click at [951, 324] on span "Day" at bounding box center [956, 323] width 27 height 13
click at [950, 324] on span "Day" at bounding box center [956, 323] width 27 height 13
click at [950, 325] on span "Day" at bounding box center [956, 323] width 27 height 13
click at [950, 326] on span "Day" at bounding box center [956, 323] width 27 height 13
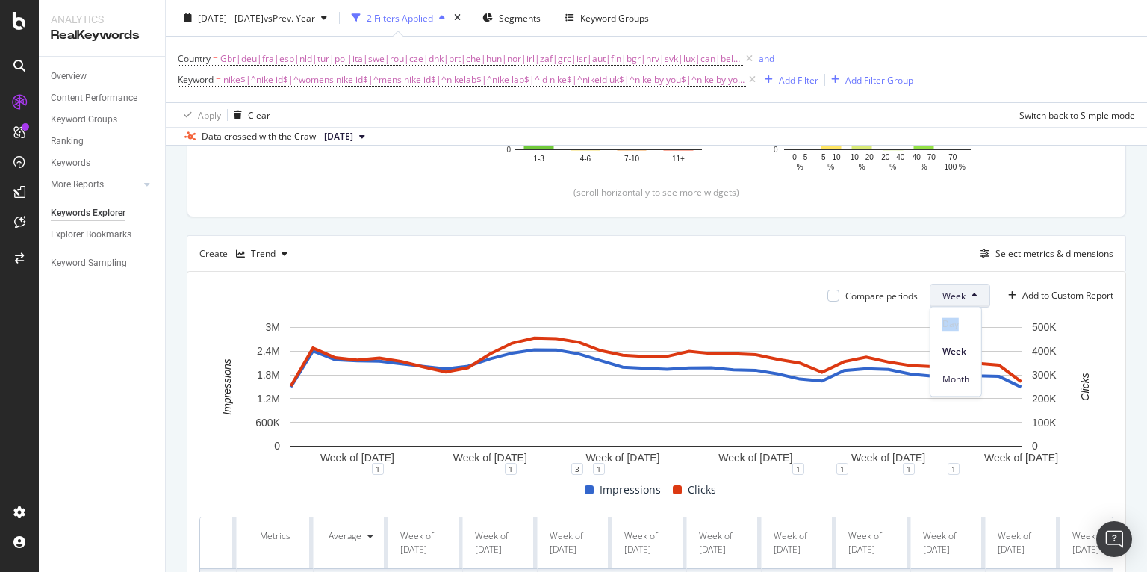
drag, startPoint x: 950, startPoint y: 326, endPoint x: 828, endPoint y: 311, distance: 123.4
click at [950, 326] on span "Day" at bounding box center [956, 323] width 27 height 13
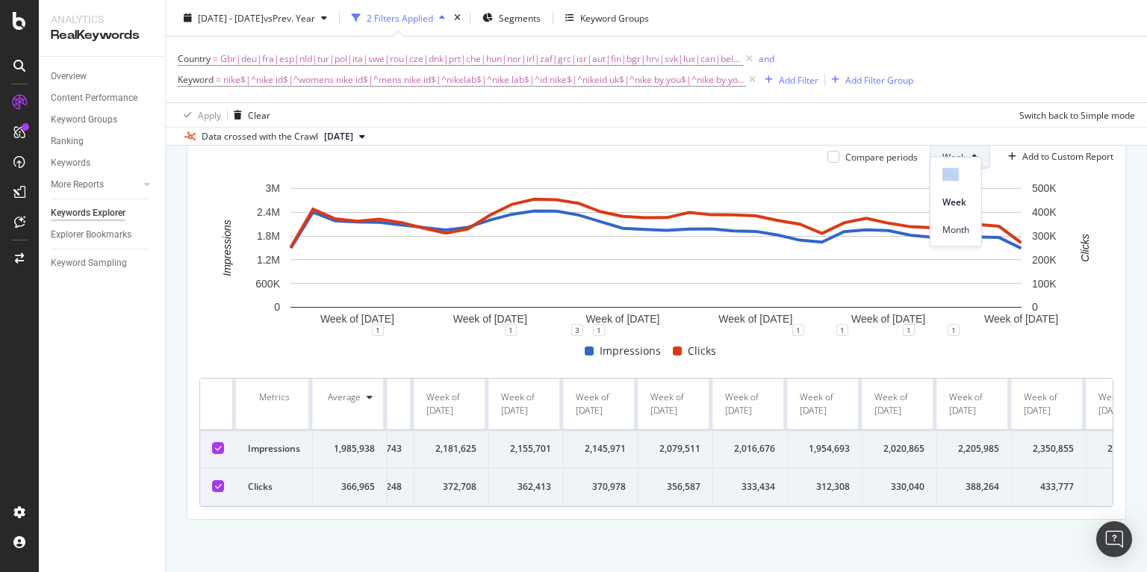
scroll to position [0, 0]
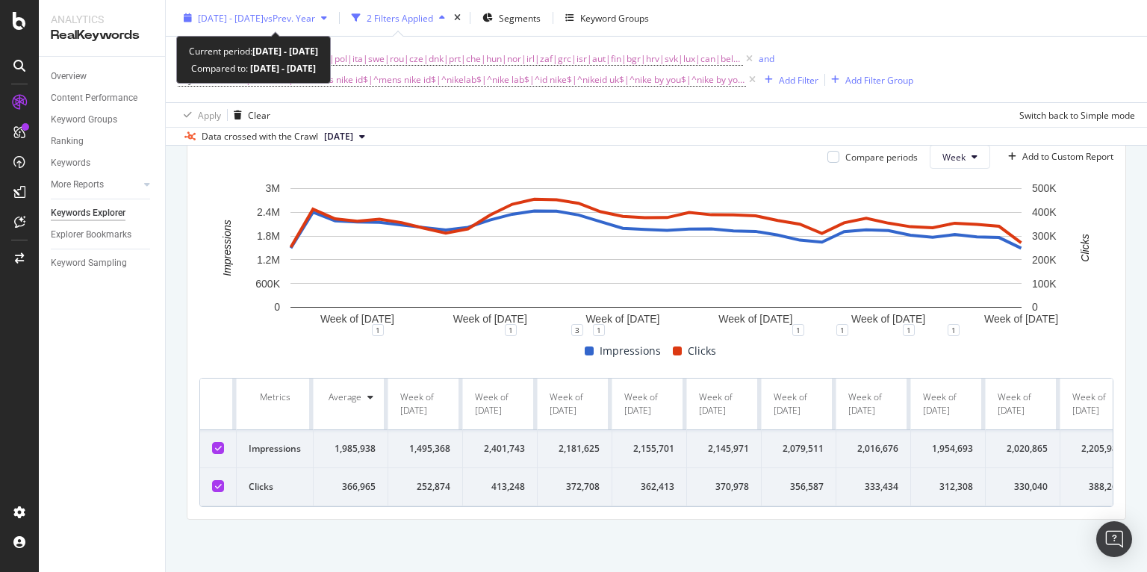
click at [315, 15] on span "vs Prev. Year" at bounding box center [290, 17] width 52 height 13
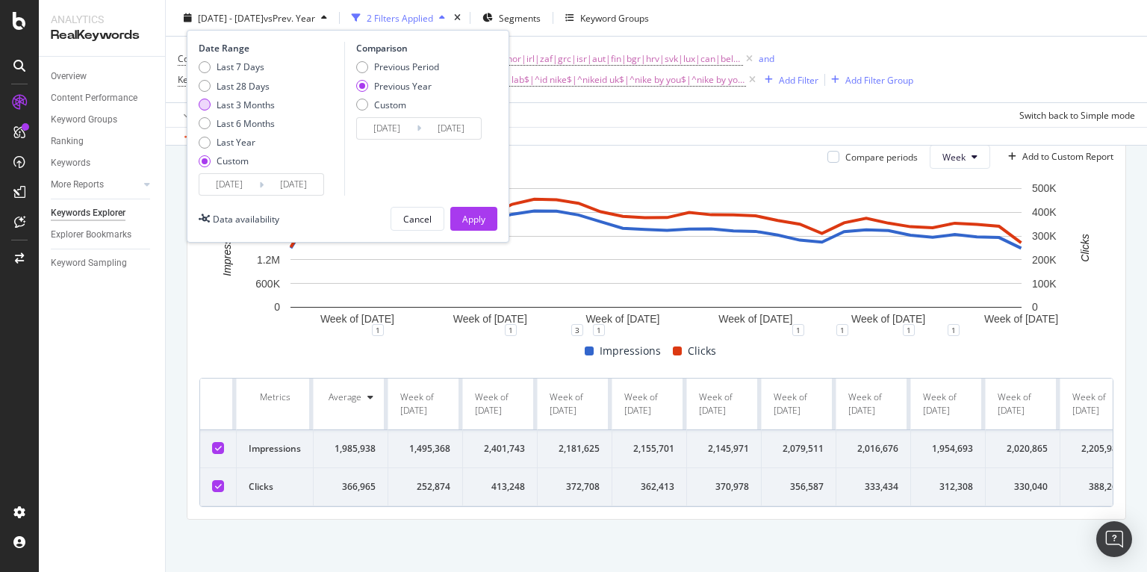
click at [248, 105] on div "Last 3 Months" at bounding box center [246, 104] width 58 height 13
type input "[DATE]"
click at [227, 184] on input "[DATE]" at bounding box center [229, 184] width 60 height 21
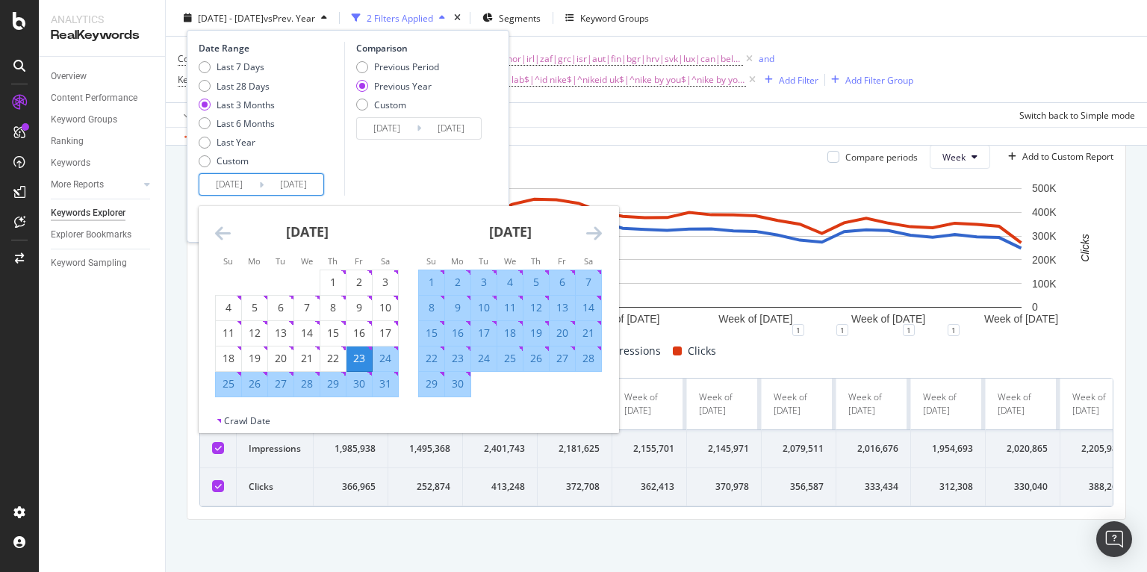
click at [438, 275] on div "1" at bounding box center [431, 282] width 25 height 15
type input "[DATE]"
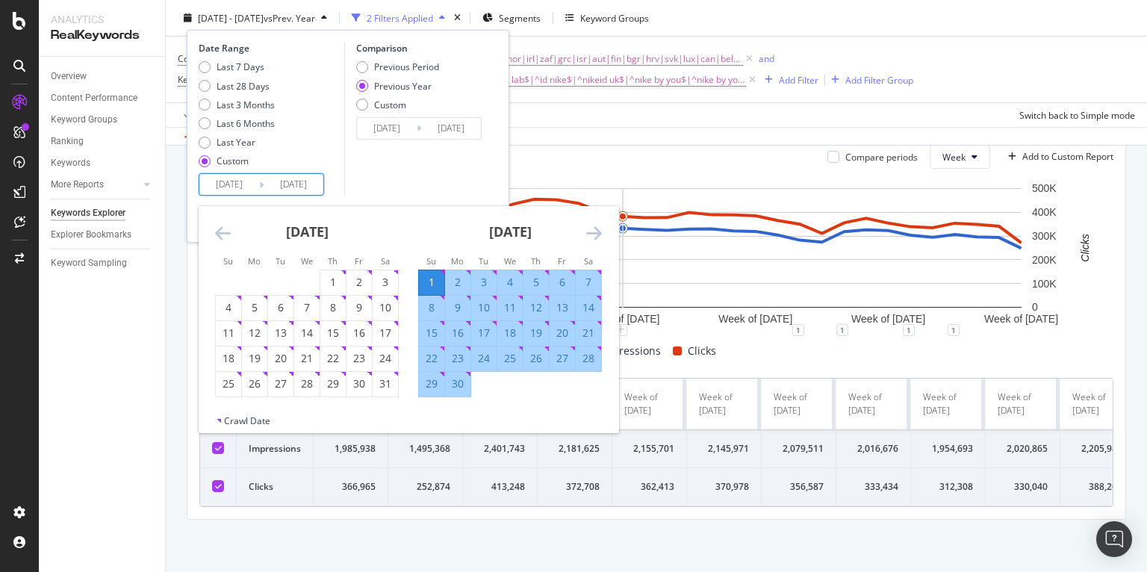
click at [595, 231] on icon "Move forward to switch to the next month." at bounding box center [594, 233] width 16 height 18
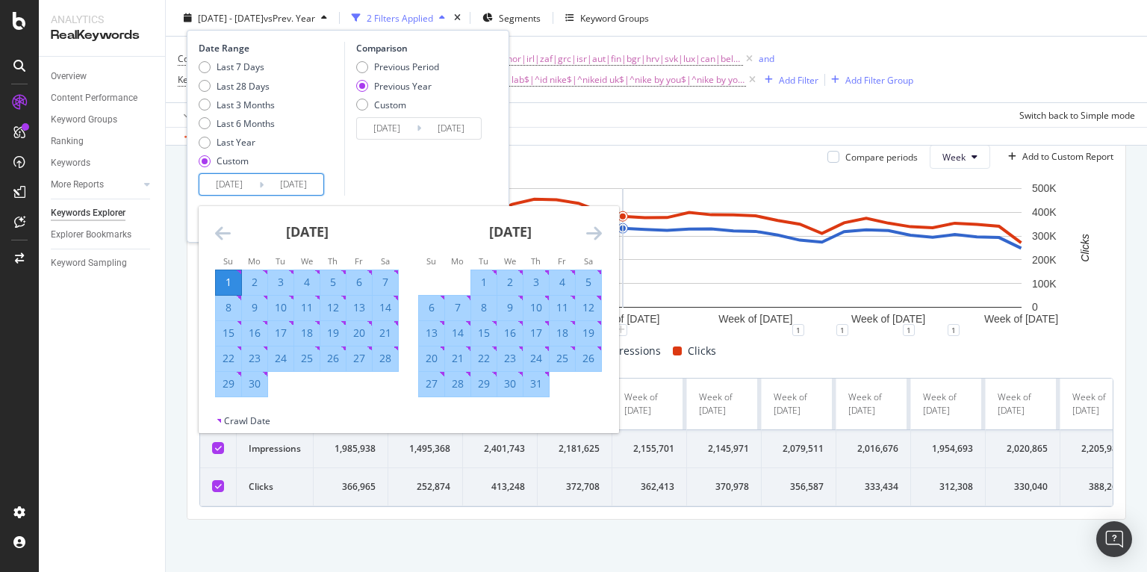
click at [595, 231] on icon "Move forward to switch to the next month." at bounding box center [594, 233] width 16 height 18
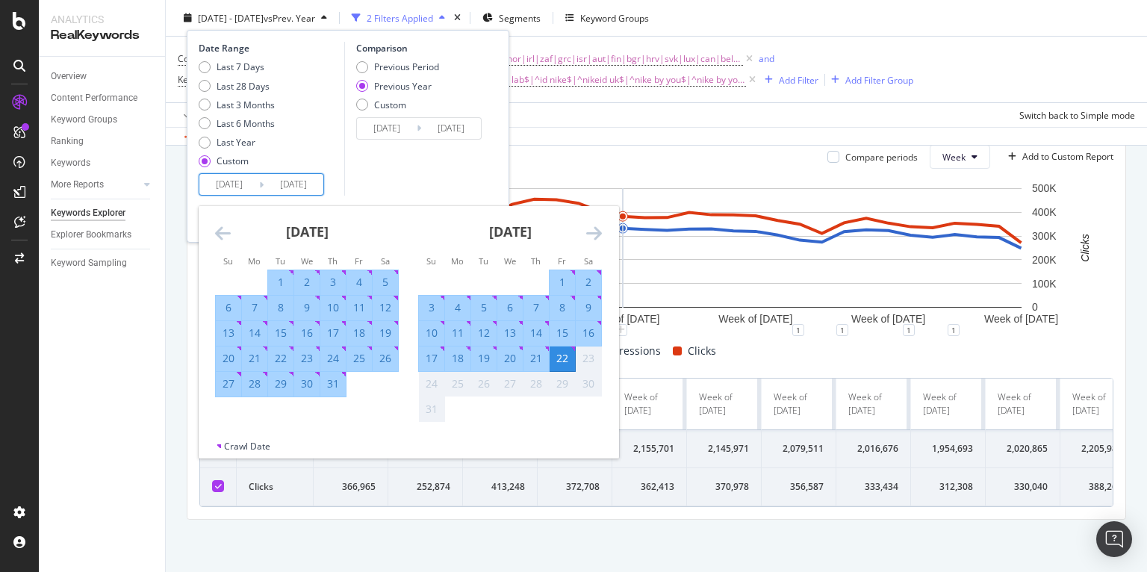
click at [595, 231] on icon "Move forward to switch to the next month." at bounding box center [594, 233] width 16 height 18
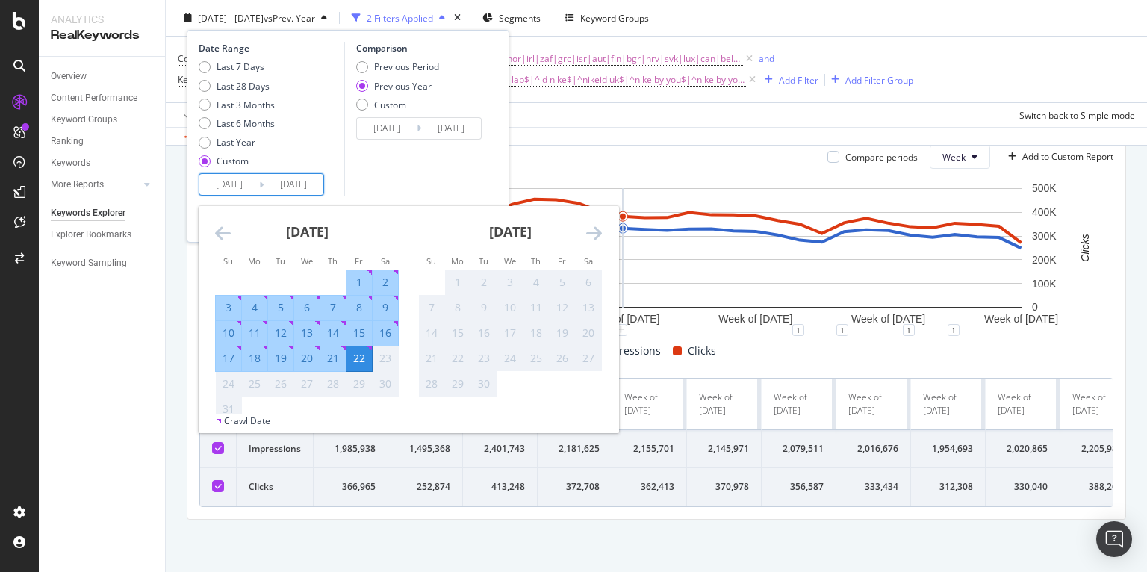
drag, startPoint x: 420, startPoint y: 176, endPoint x: 456, endPoint y: 202, distance: 43.9
click at [420, 176] on div "Comparison Previous Period Previous Year Custom [DATE] Navigate forward to inte…" at bounding box center [415, 119] width 142 height 154
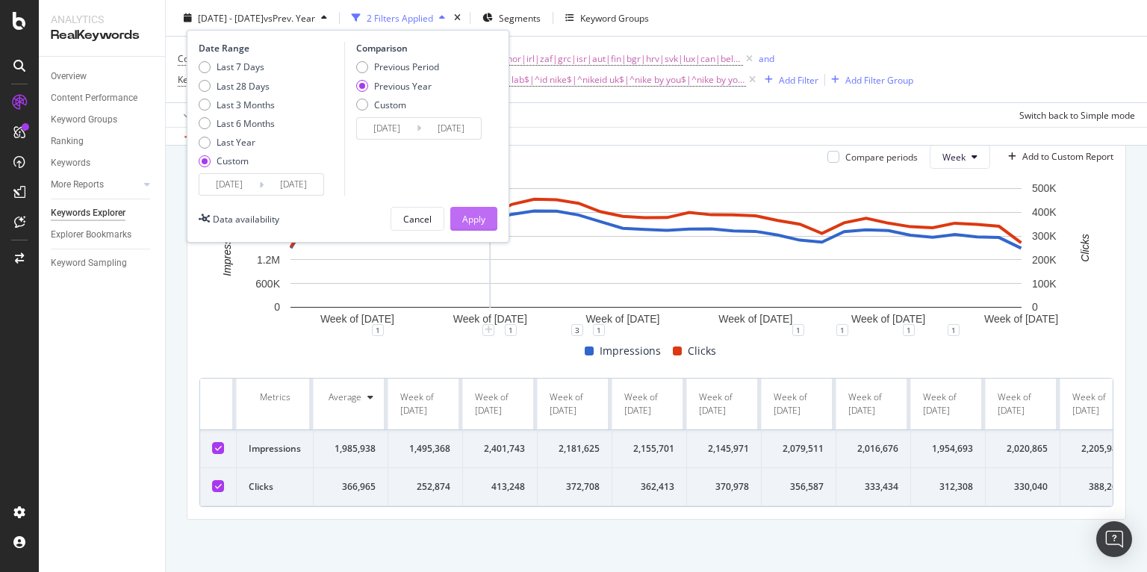
click at [479, 221] on div "Apply" at bounding box center [473, 218] width 23 height 13
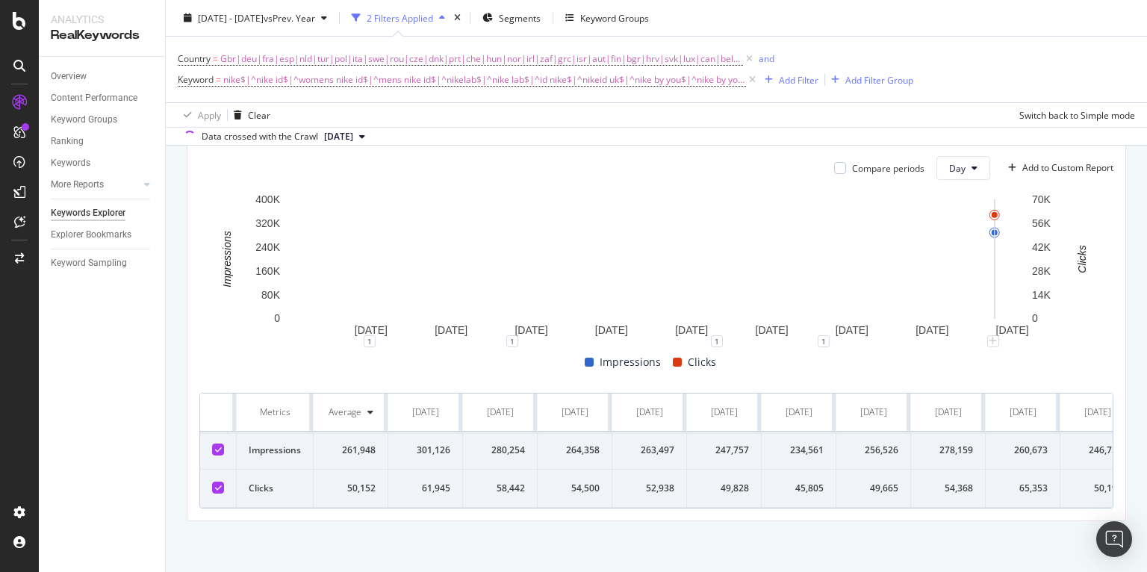
scroll to position [457, 0]
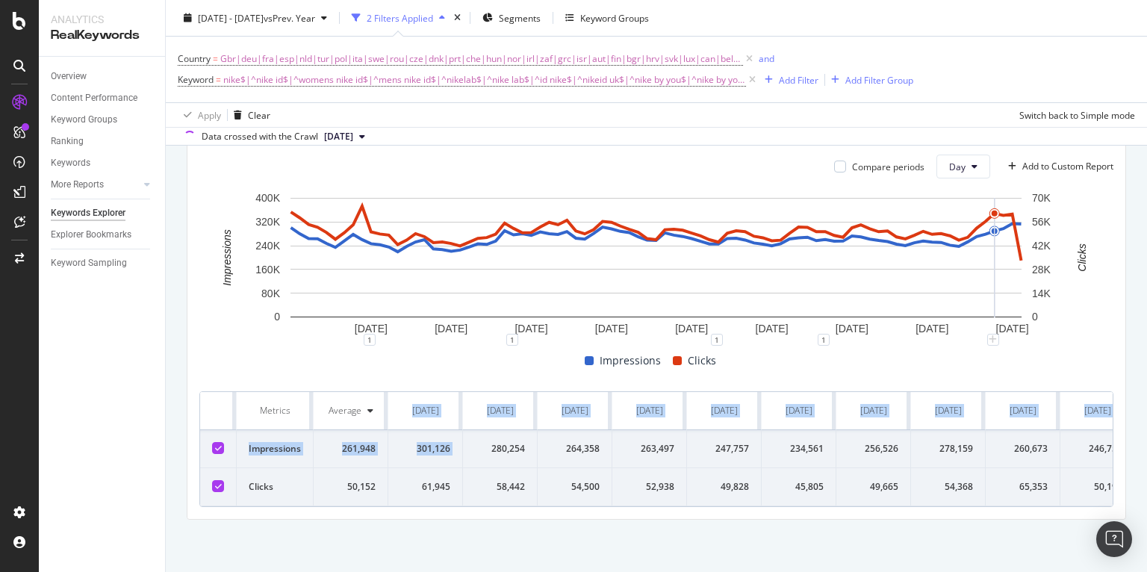
drag, startPoint x: 398, startPoint y: 400, endPoint x: 494, endPoint y: 435, distance: 102.1
click at [494, 442] on div "280,254" at bounding box center [500, 448] width 50 height 13
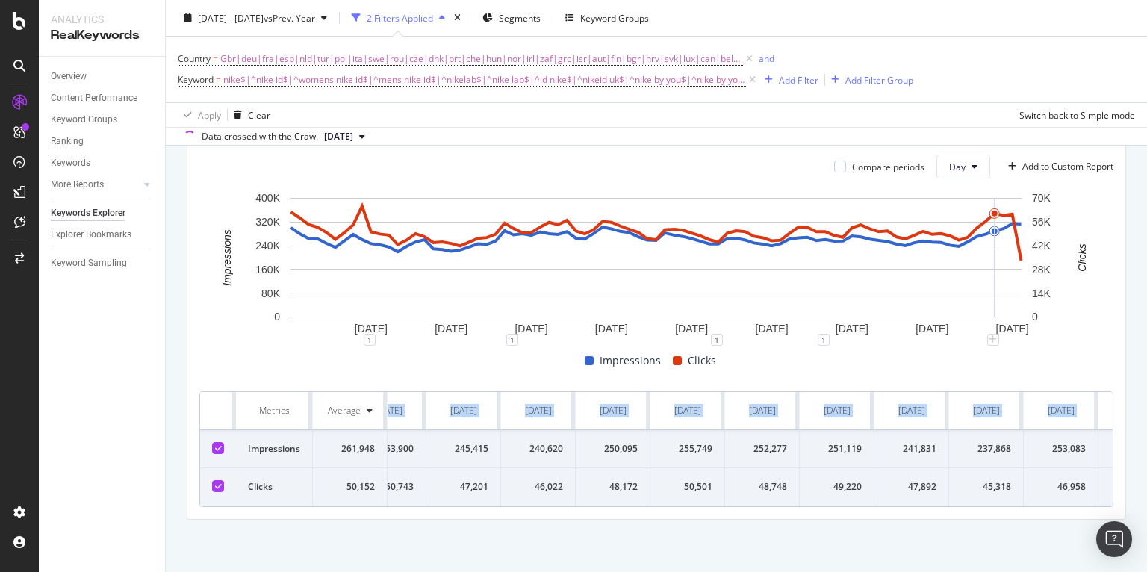
scroll to position [0, 5473]
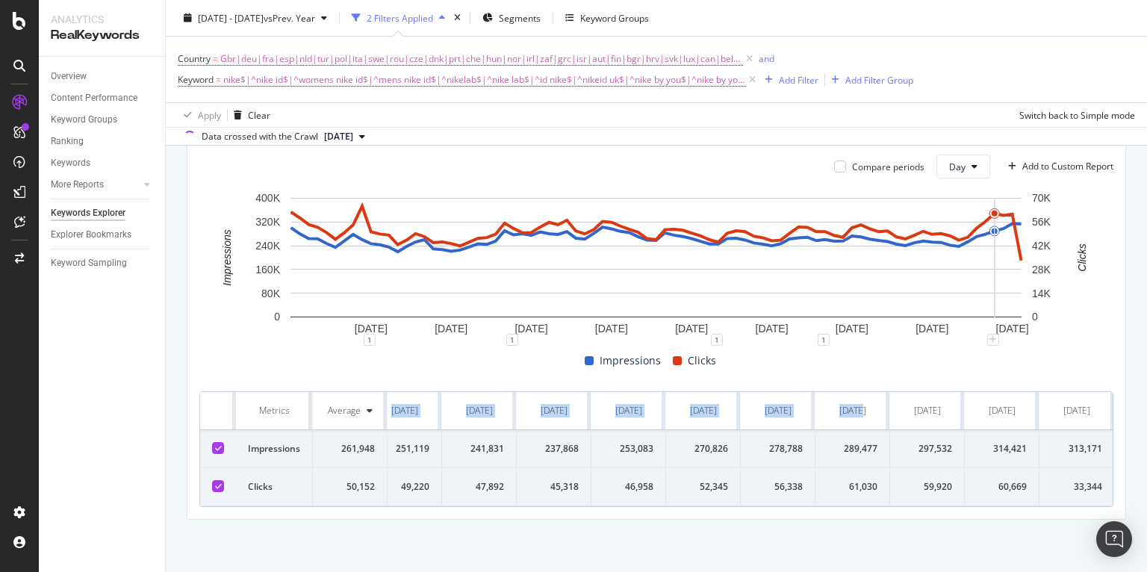
drag, startPoint x: 397, startPoint y: 400, endPoint x: 1099, endPoint y: 404, distance: 702.1
copy tr "[DATE] [DATE] [DATE] [DATE] [DATE] [DATE] [DATE] [DATE] [DATE] [DATE] [DATE] [D…"
click at [414, 444] on td "251,119" at bounding box center [404, 449] width 75 height 38
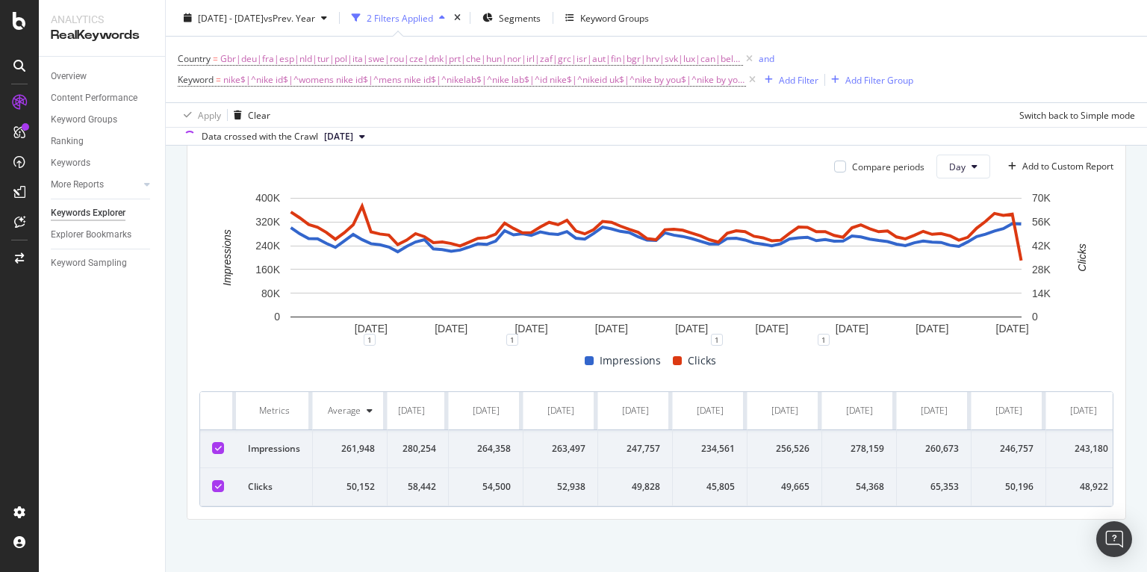
scroll to position [0, 0]
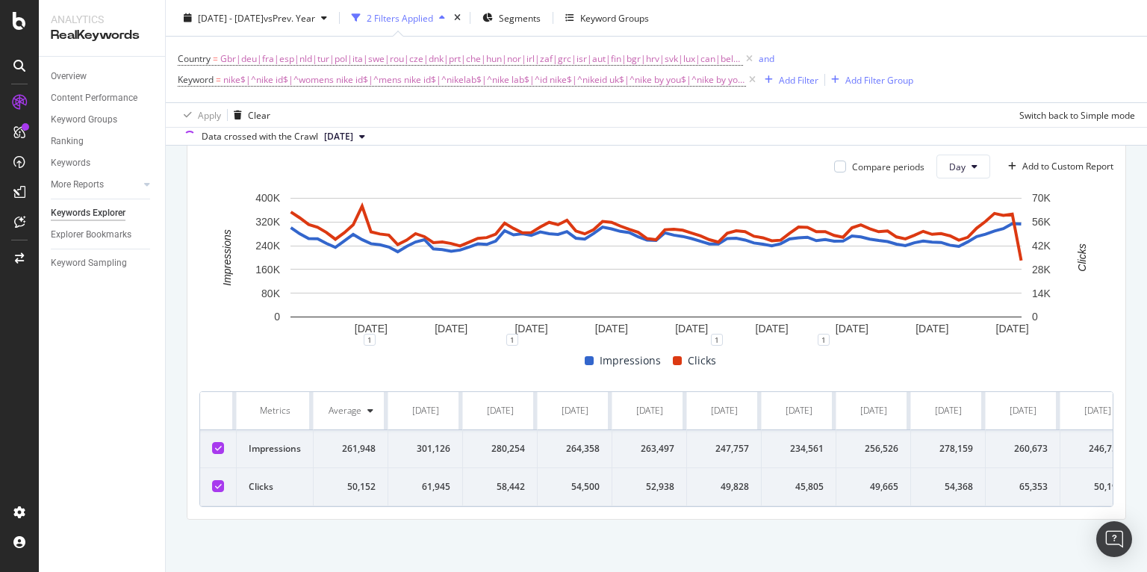
click at [410, 442] on div "301,126" at bounding box center [425, 448] width 50 height 13
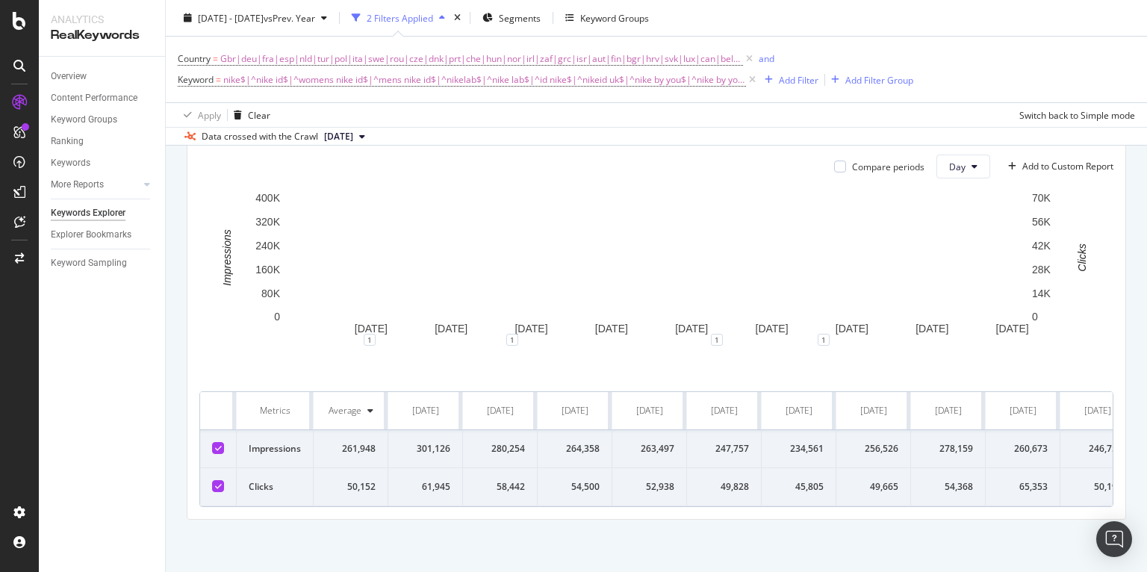
scroll to position [457, 0]
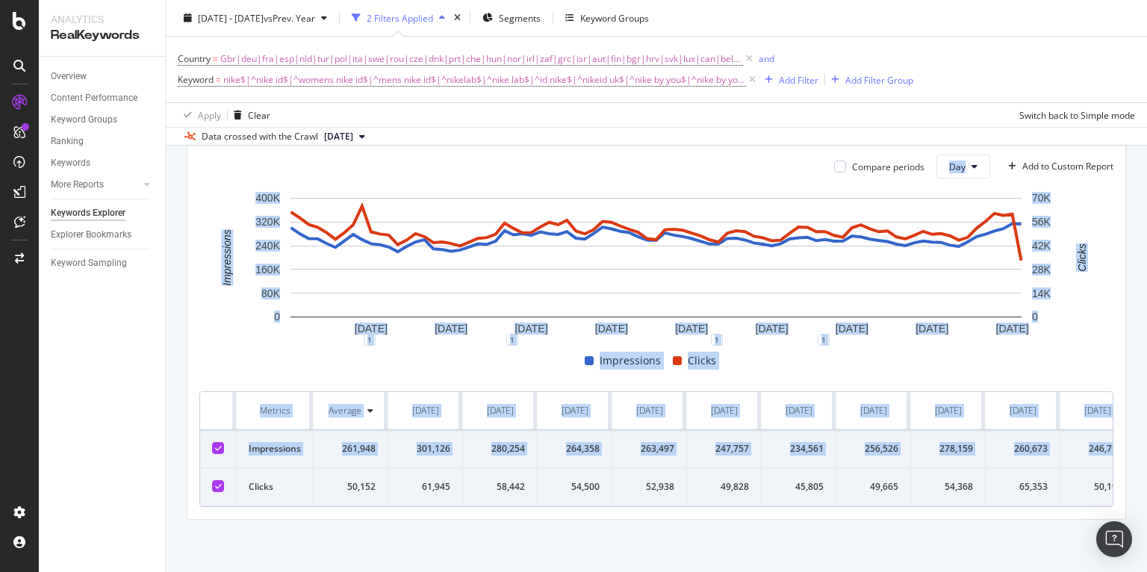
drag, startPoint x: 412, startPoint y: 435, endPoint x: 1048, endPoint y: 447, distance: 636.4
drag, startPoint x: 1007, startPoint y: 447, endPoint x: 674, endPoint y: 447, distance: 332.4
click at [1007, 447] on td "260,673" at bounding box center [1023, 449] width 75 height 38
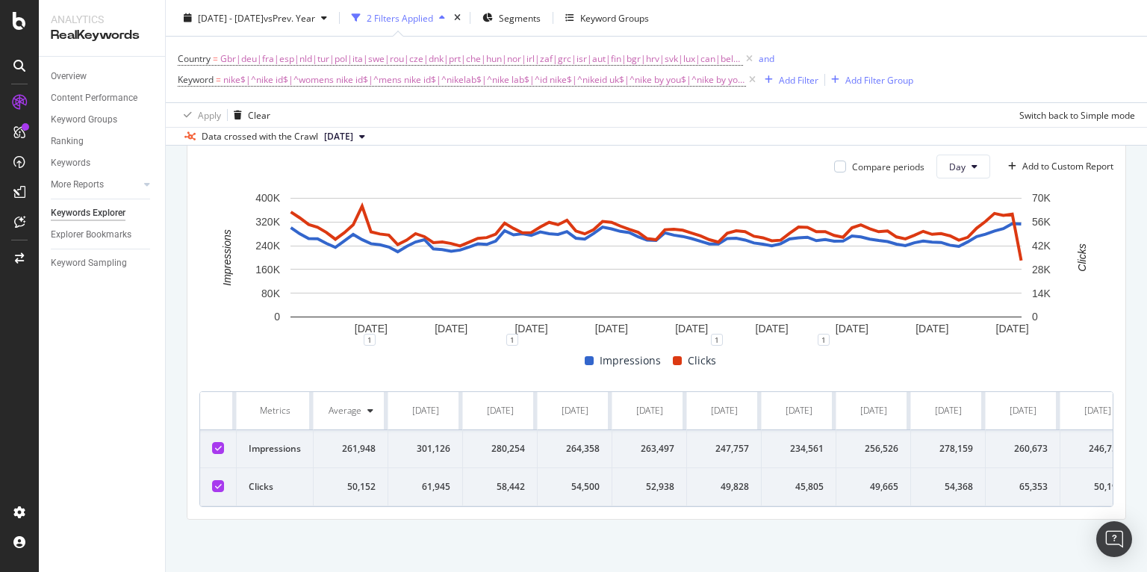
click at [415, 442] on div "301,126" at bounding box center [425, 448] width 50 height 13
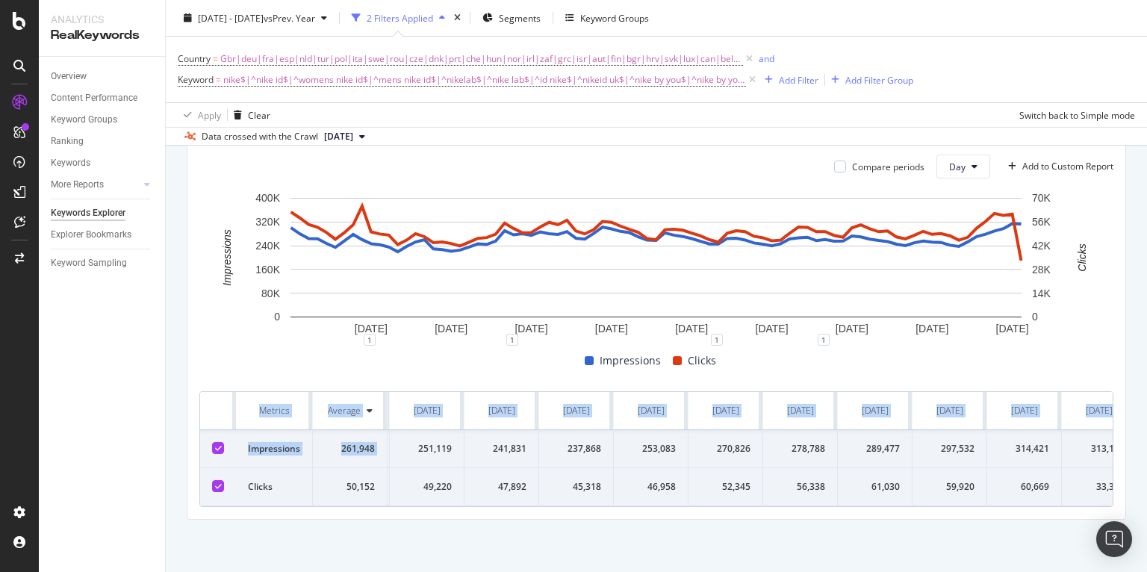
scroll to position [0, 5473]
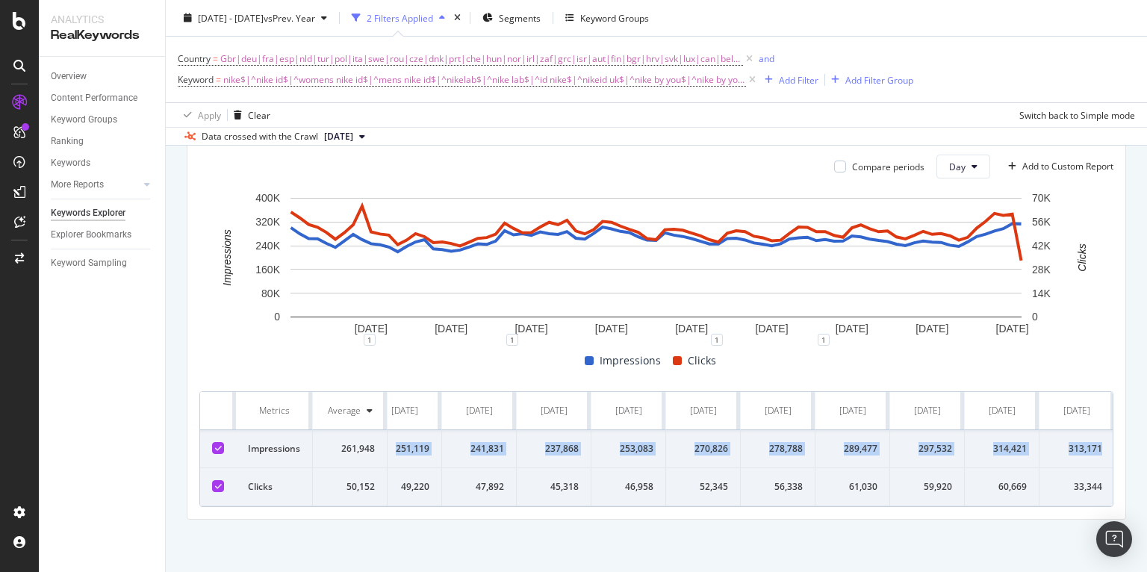
drag, startPoint x: 418, startPoint y: 437, endPoint x: 1109, endPoint y: 436, distance: 691.6
copy tr "301,126 280,254 264,358 263,497 247,757 234,561 256,526 278,159 260,673 246,757…"
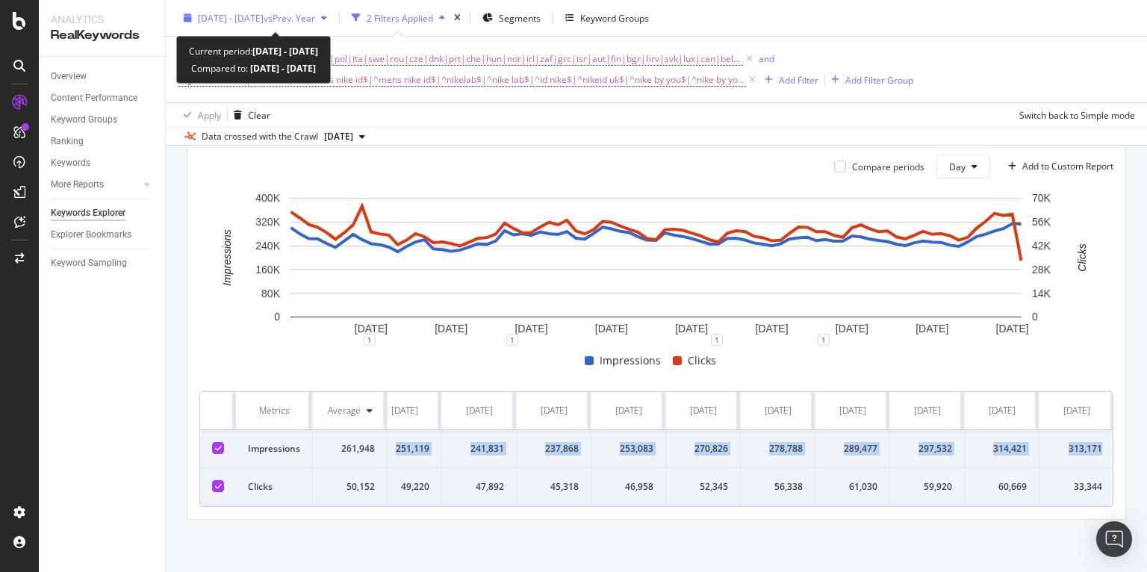
click at [315, 20] on span "vs Prev. Year" at bounding box center [290, 17] width 52 height 13
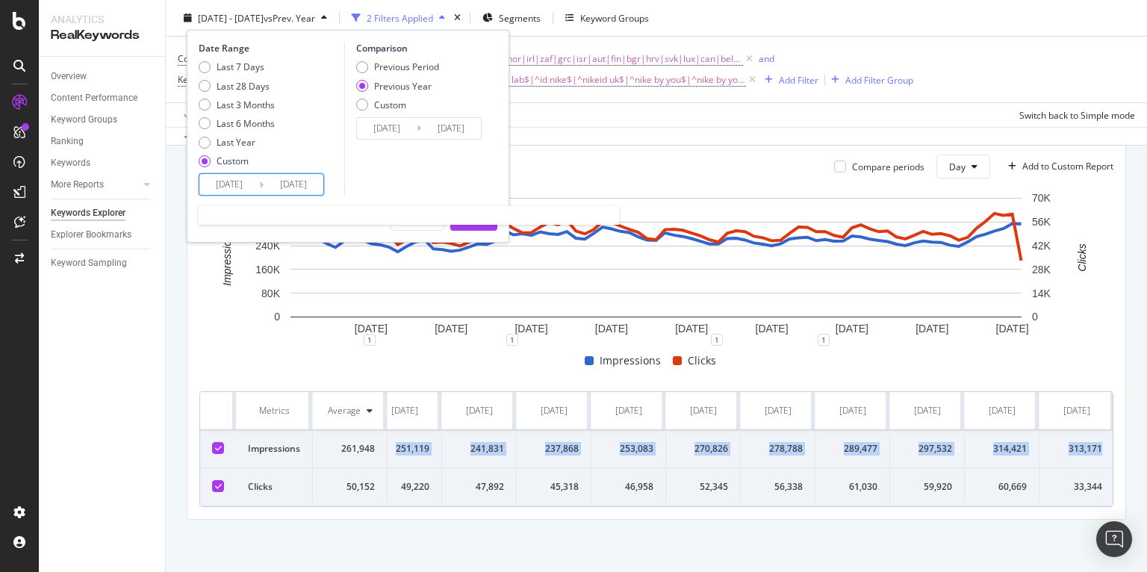
click at [208, 187] on input "[DATE]" at bounding box center [229, 184] width 60 height 21
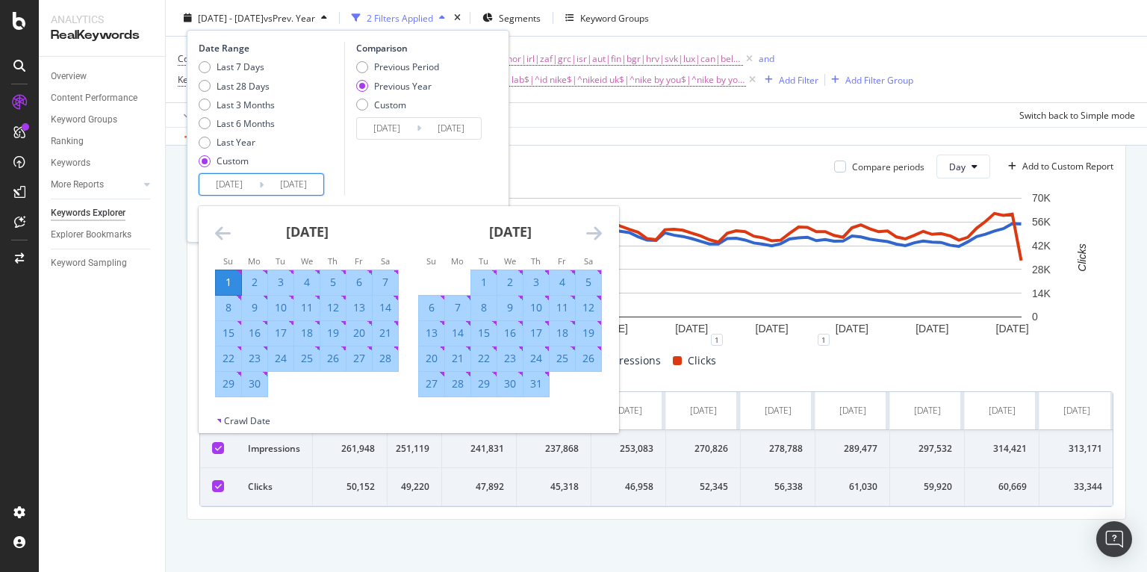
click at [223, 231] on icon "Move backward to switch to the previous month." at bounding box center [223, 233] width 16 height 18
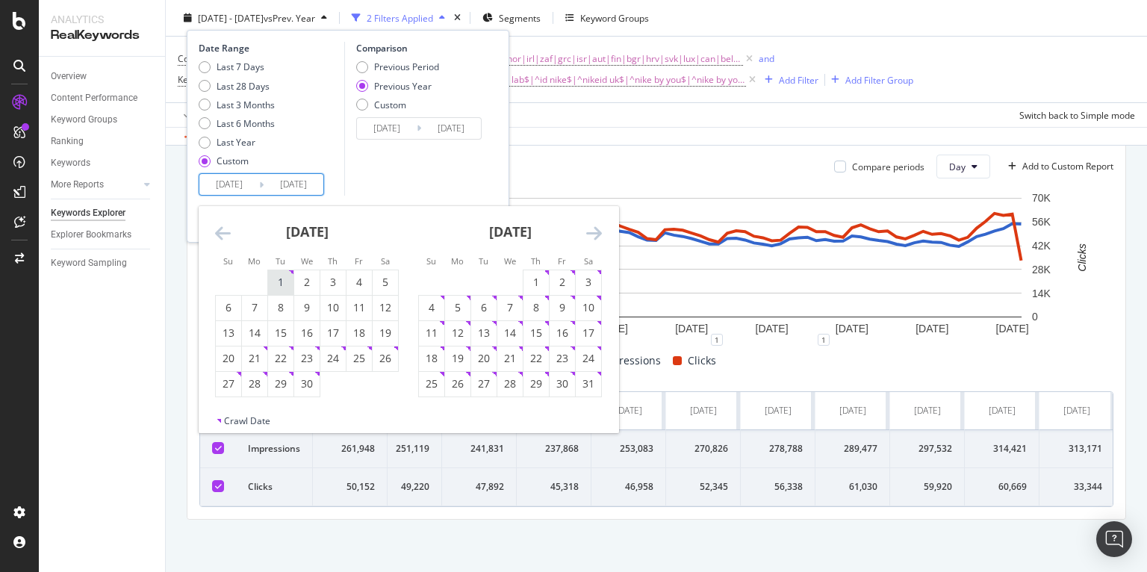
click at [276, 286] on div "1" at bounding box center [280, 282] width 25 height 15
type input "[DATE]"
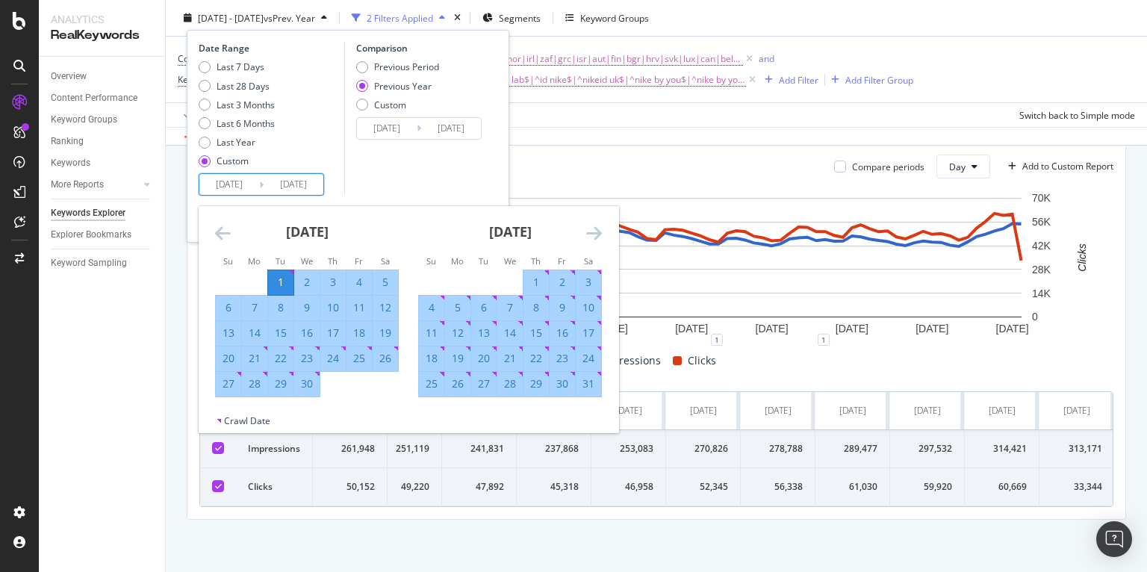
click at [291, 183] on input "[DATE]" at bounding box center [294, 184] width 60 height 21
click at [600, 229] on icon "Move forward to switch to the next month." at bounding box center [594, 233] width 16 height 18
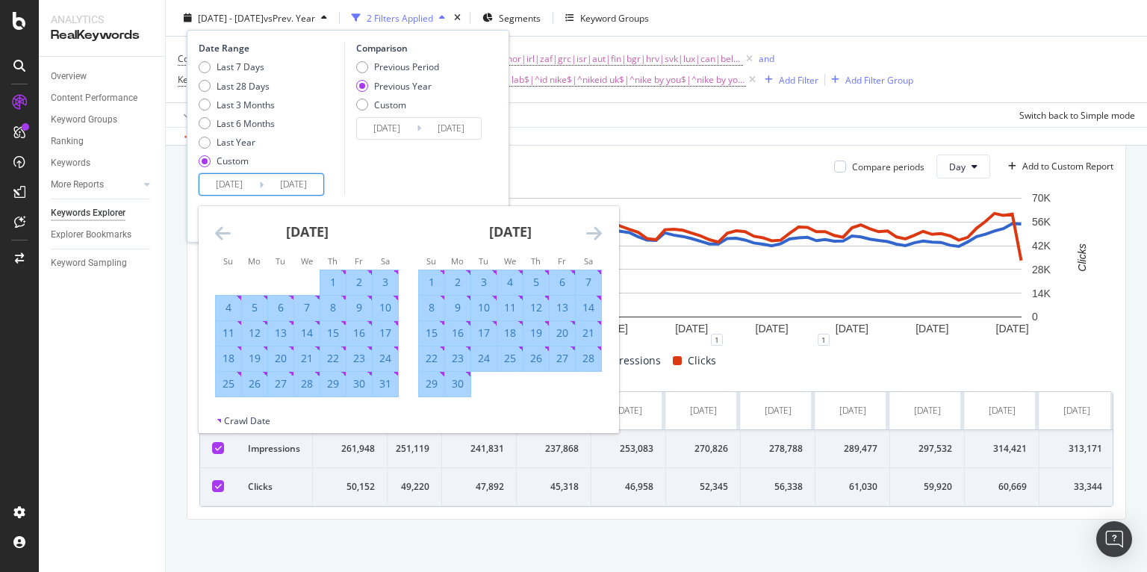
click at [387, 390] on div "31" at bounding box center [385, 383] width 25 height 15
type input "[DATE]"
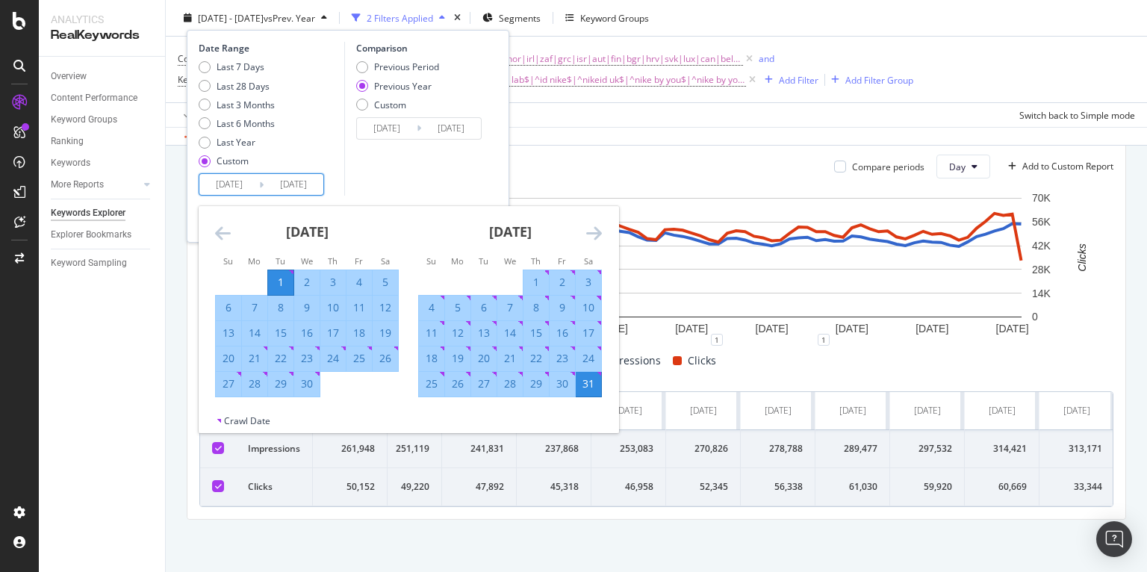
click at [243, 183] on input "[DATE]" at bounding box center [229, 184] width 60 height 21
click at [229, 228] on icon "Move backward to switch to the previous month." at bounding box center [223, 233] width 16 height 18
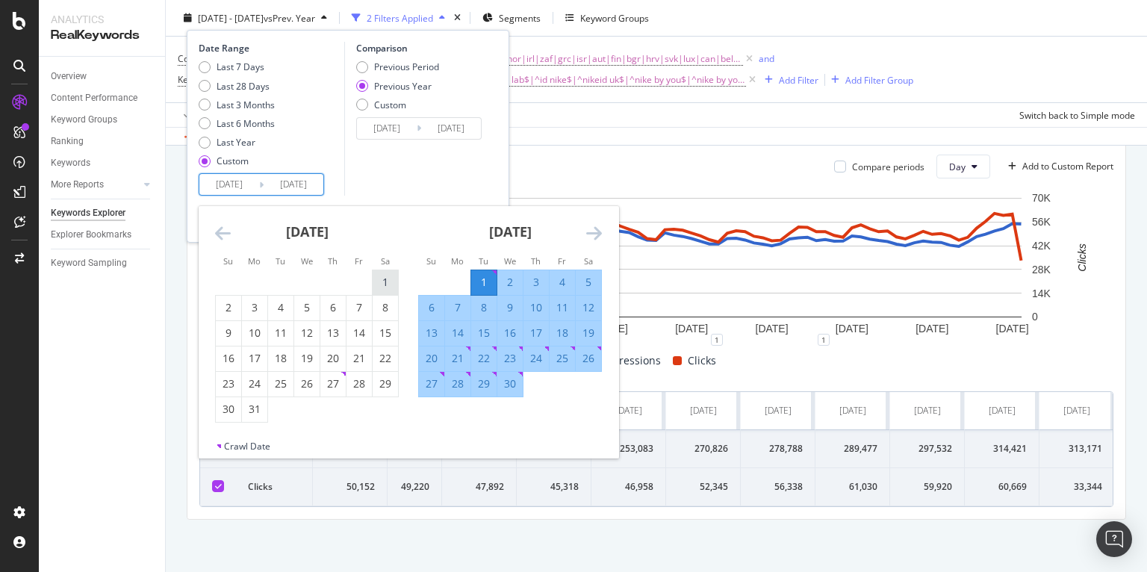
click at [391, 283] on div "1" at bounding box center [385, 282] width 25 height 15
type input "[DATE]"
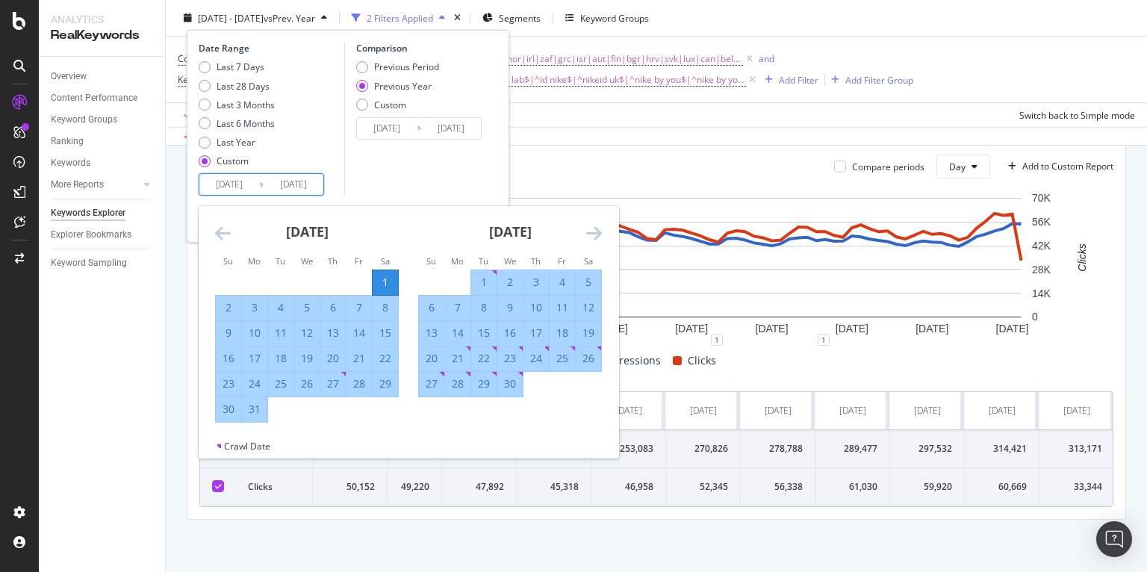
click at [325, 150] on div "Last 7 Days Last 28 Days Last 3 Months Last 6 Months Last Year Custom" at bounding box center [270, 116] width 142 height 113
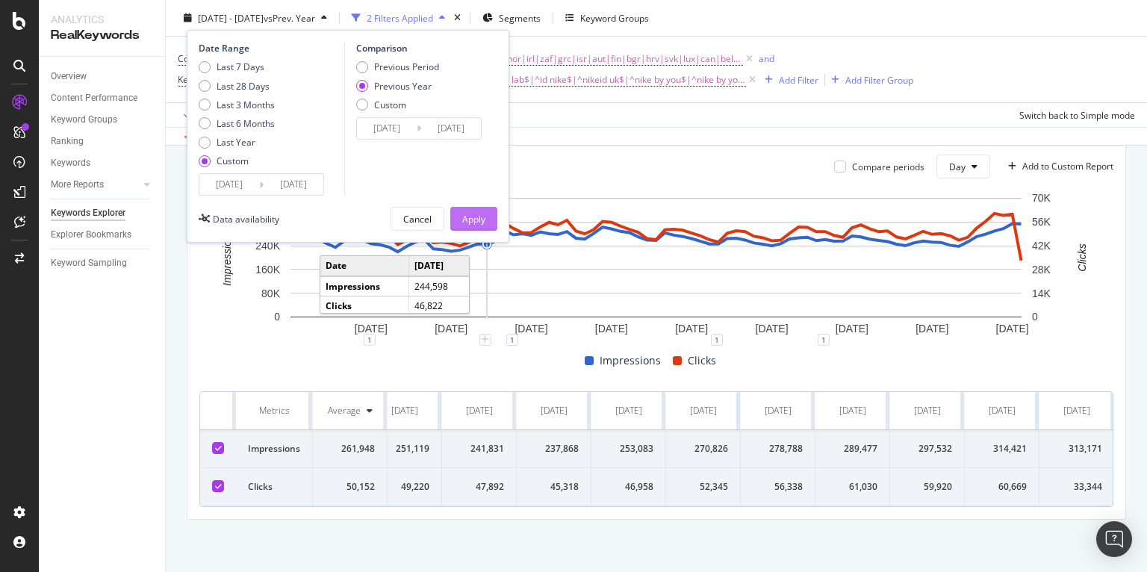
click at [477, 220] on div "Apply" at bounding box center [473, 218] width 23 height 13
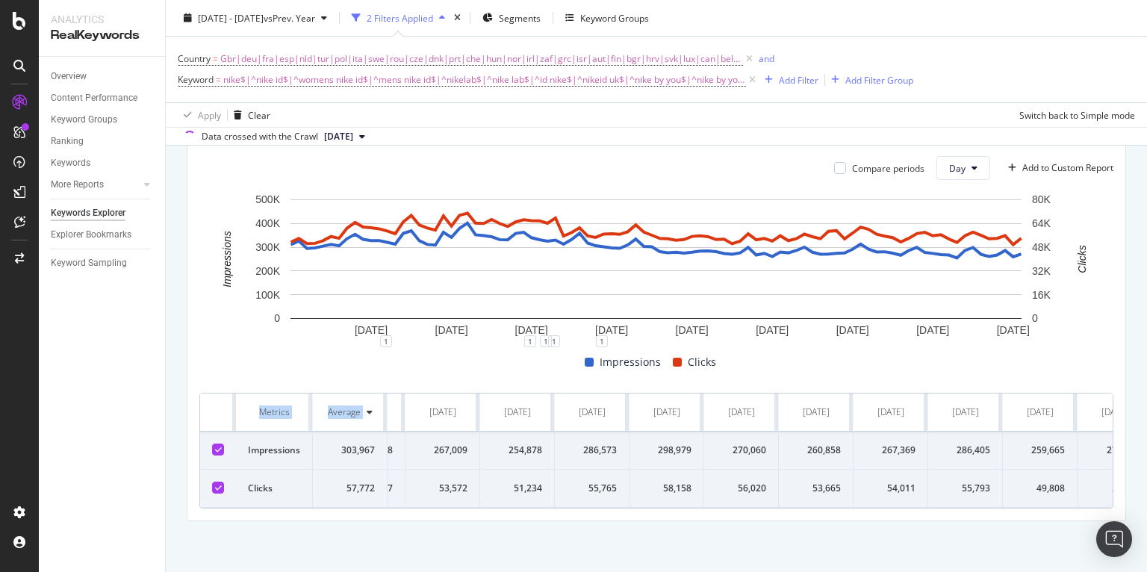
scroll to position [0, 6145]
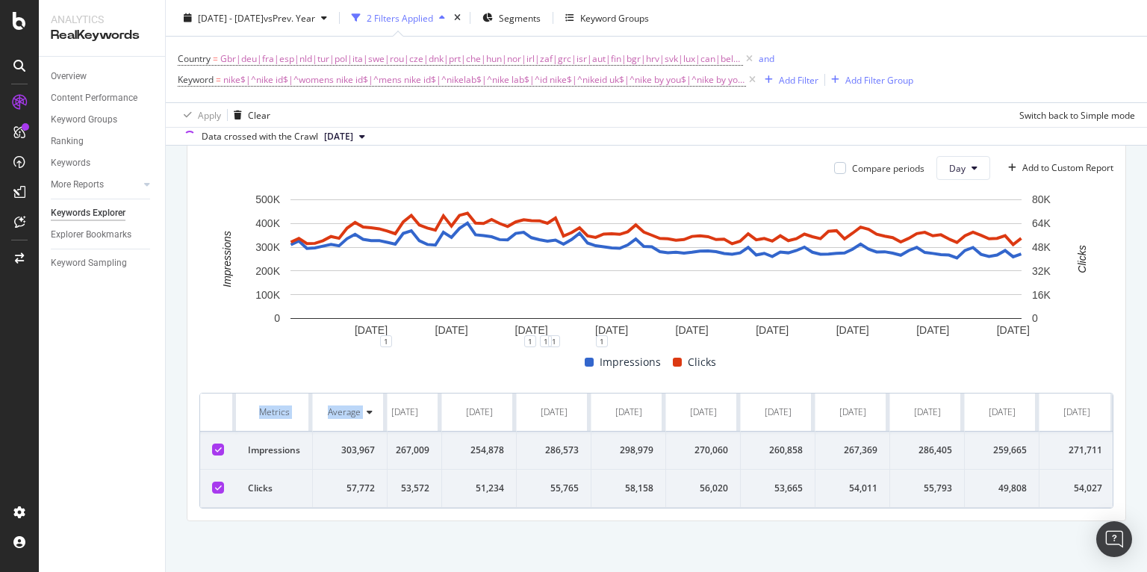
drag, startPoint x: 398, startPoint y: 407, endPoint x: 1105, endPoint y: 410, distance: 706.5
copy tr "[DATE] [DATE] [DATE] [DATE] [DATE] [DATE] [DATE] [DATE] [DATE] [DATE] [DATE] [D…"
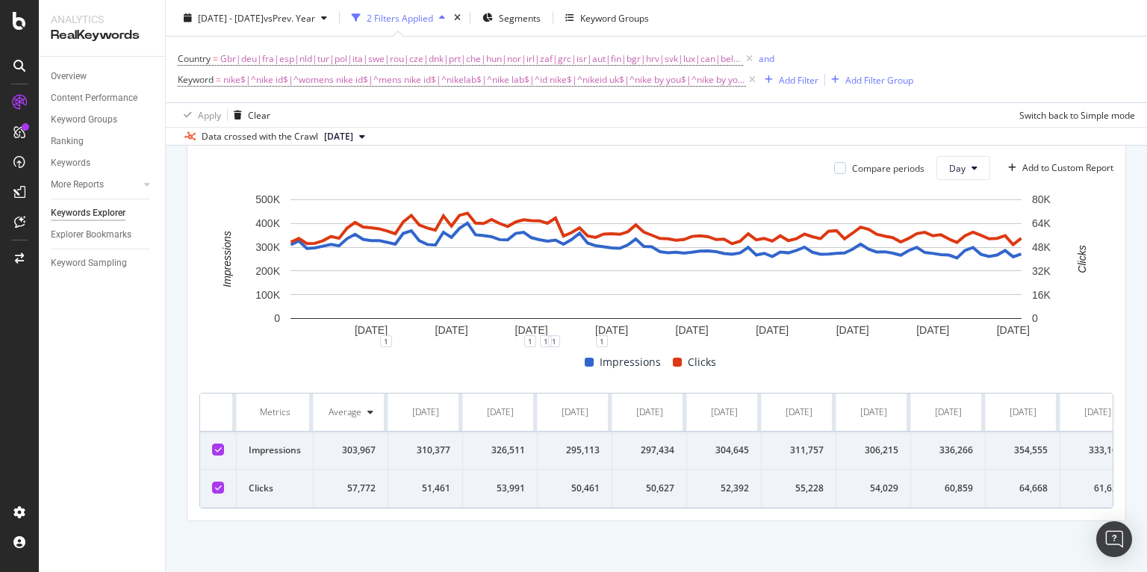
click at [457, 451] on td "310,377" at bounding box center [425, 451] width 75 height 38
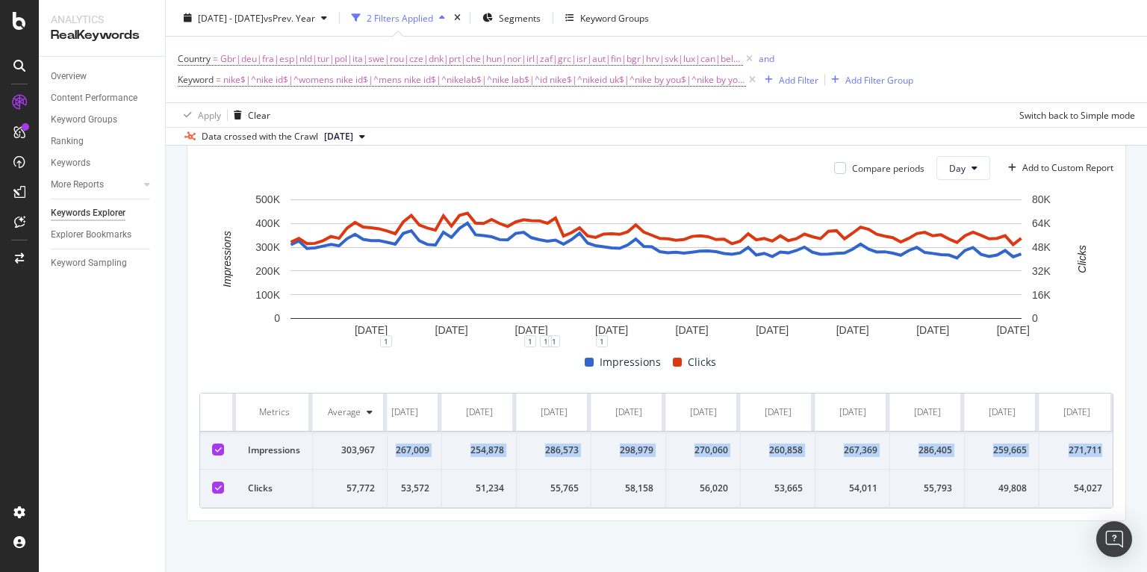
drag, startPoint x: 412, startPoint y: 445, endPoint x: 1103, endPoint y: 451, distance: 691.6
copy tr "310,377 326,511 295,113 297,434 304,645 311,757 306,215 336,266 354,555 333,167…"
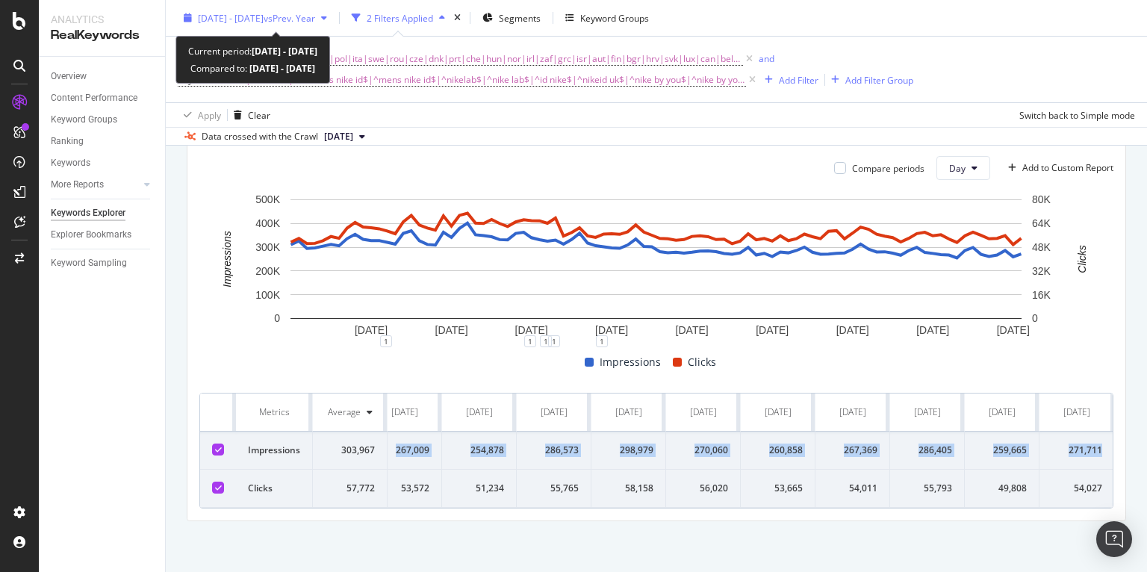
click at [248, 14] on span "[DATE] - [DATE]" at bounding box center [231, 17] width 66 height 13
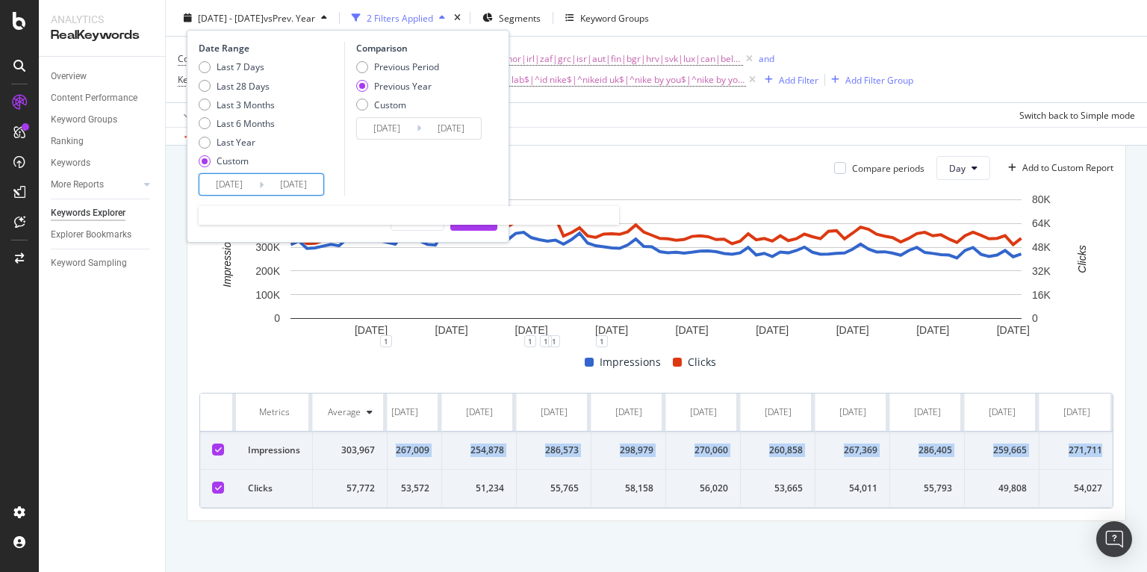
click at [227, 182] on input "[DATE]" at bounding box center [229, 184] width 60 height 21
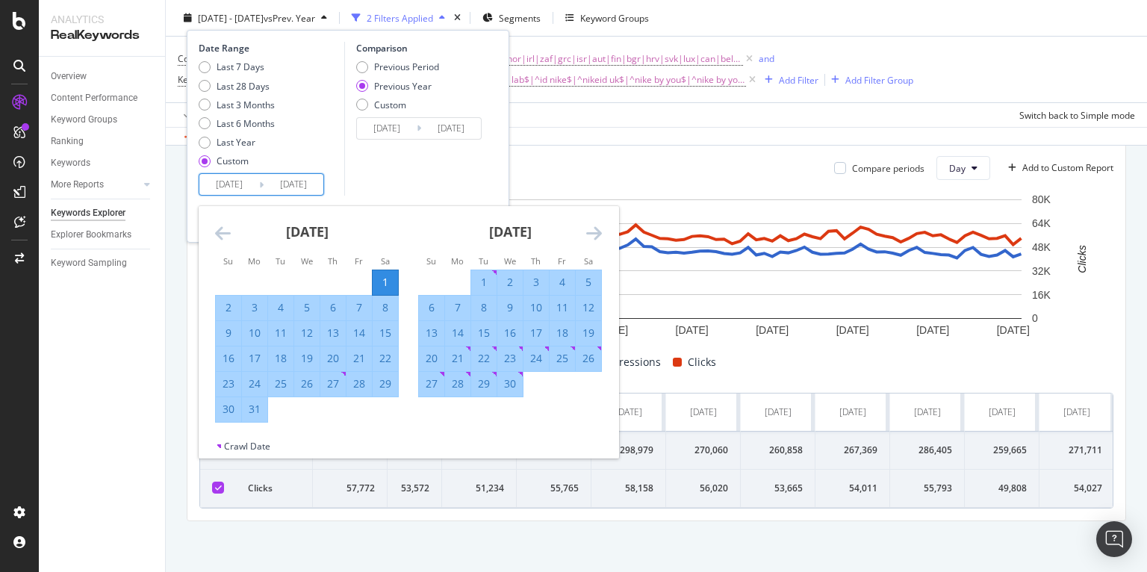
click at [226, 233] on icon "Move backward to switch to the previous month." at bounding box center [223, 233] width 16 height 18
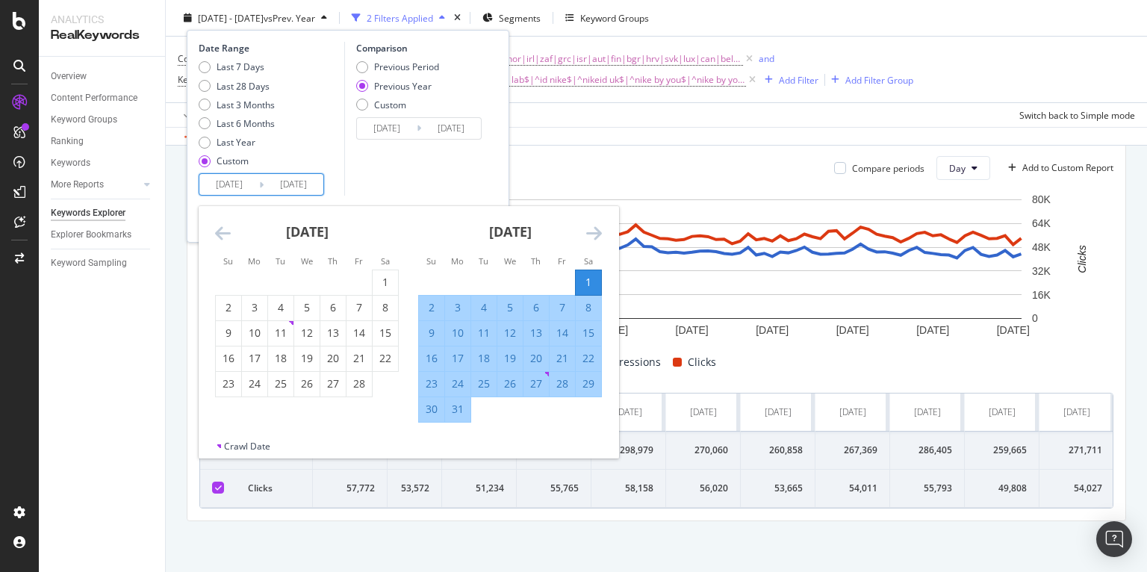
click at [226, 233] on icon "Move backward to switch to the previous month." at bounding box center [223, 233] width 16 height 18
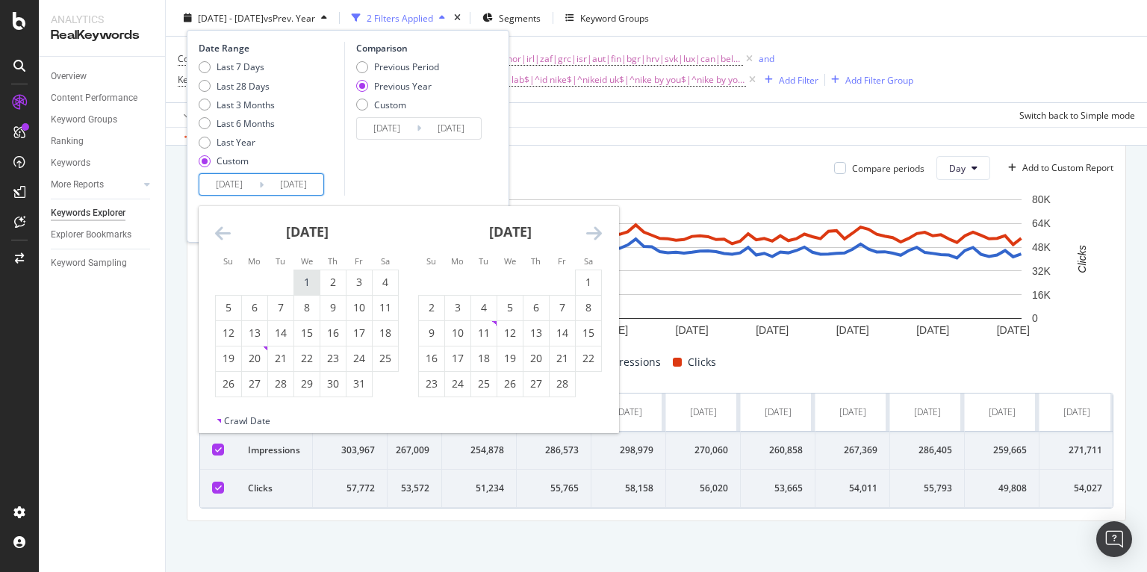
click at [311, 281] on div "1" at bounding box center [306, 282] width 25 height 15
type input "[DATE]"
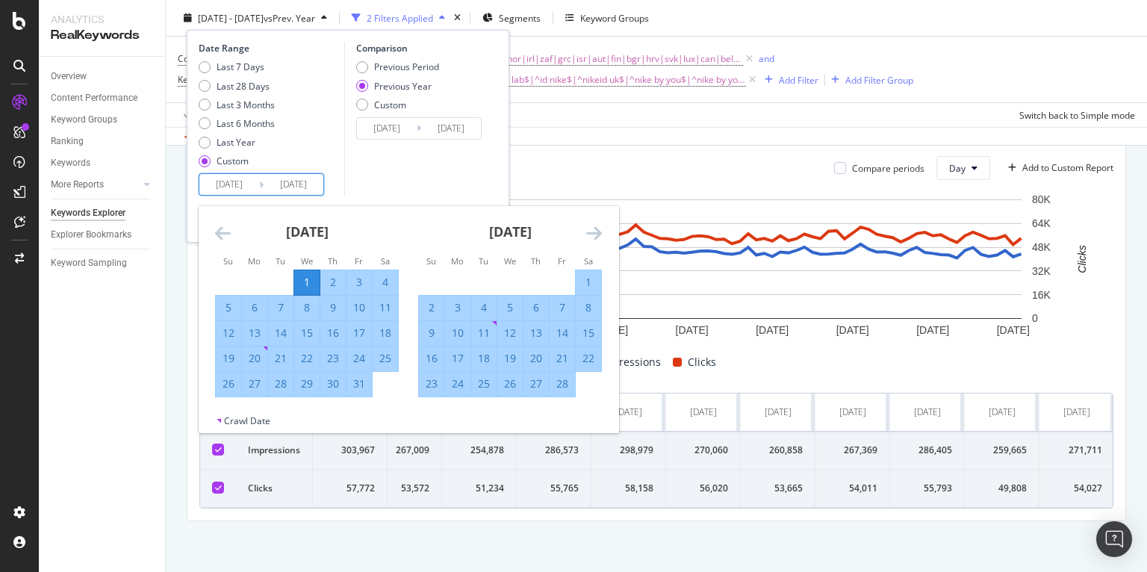
click at [586, 231] on icon "Move forward to switch to the next month." at bounding box center [594, 233] width 16 height 18
click at [459, 400] on div "31" at bounding box center [457, 409] width 25 height 25
type input "[DATE]"
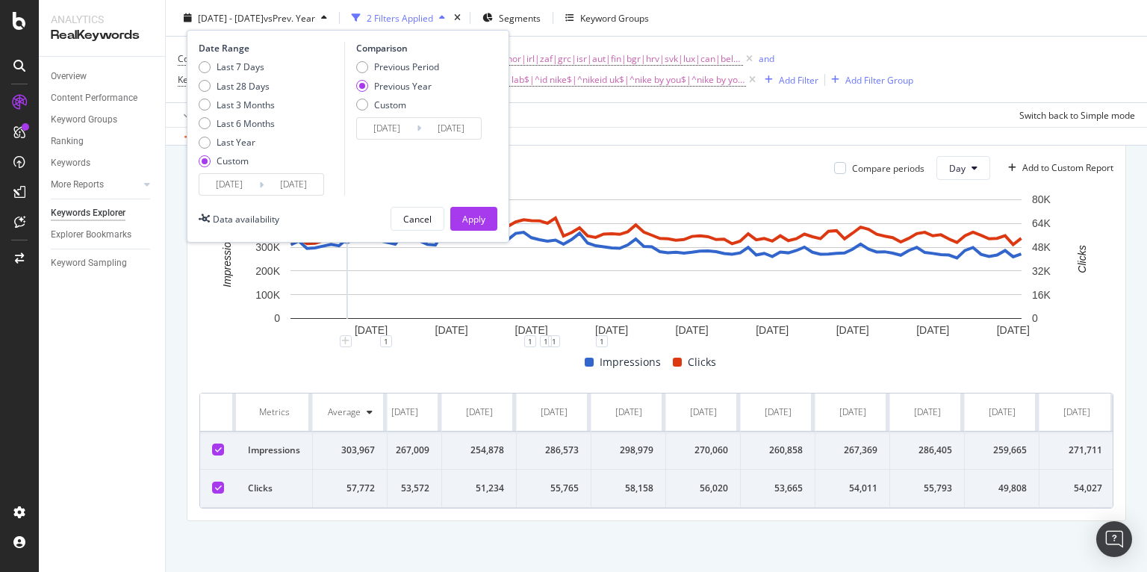
click at [285, 180] on input "[DATE]" at bounding box center [294, 184] width 60 height 21
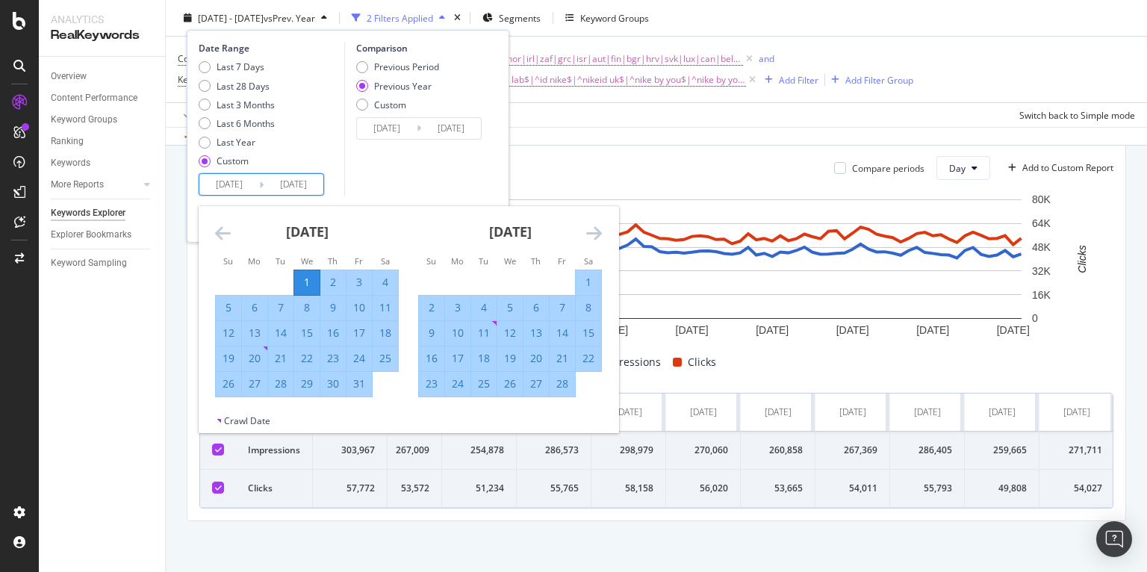
click at [565, 394] on div "28" at bounding box center [562, 384] width 25 height 25
type input "[DATE]"
drag, startPoint x: 310, startPoint y: 179, endPoint x: 475, endPoint y: 227, distance: 171.8
click at [311, 180] on input "[DATE]" at bounding box center [294, 184] width 60 height 21
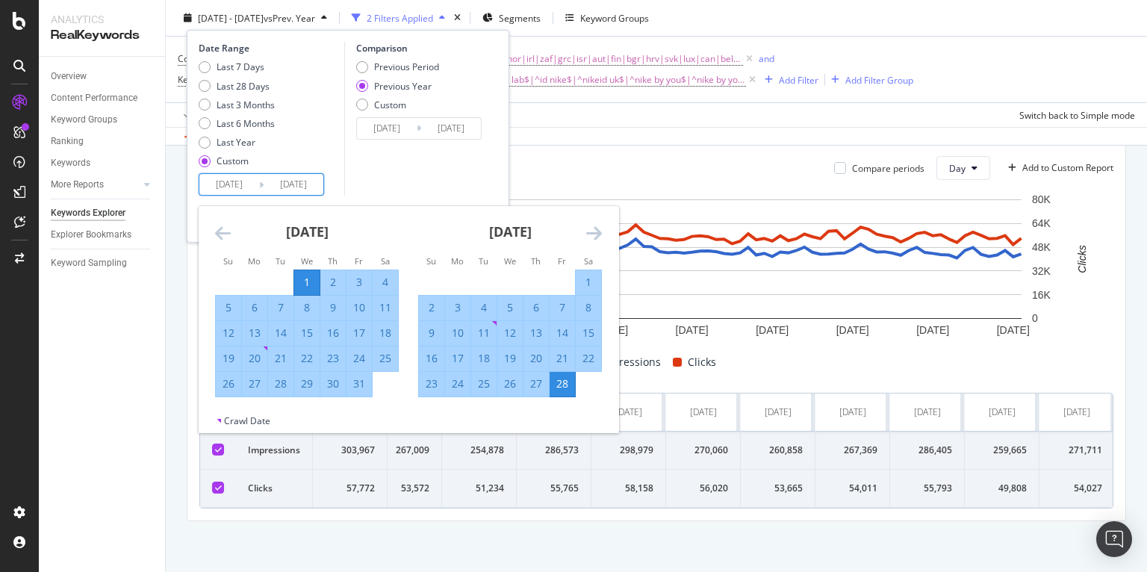
click at [589, 234] on icon "Move forward to switch to the next month." at bounding box center [594, 233] width 16 height 18
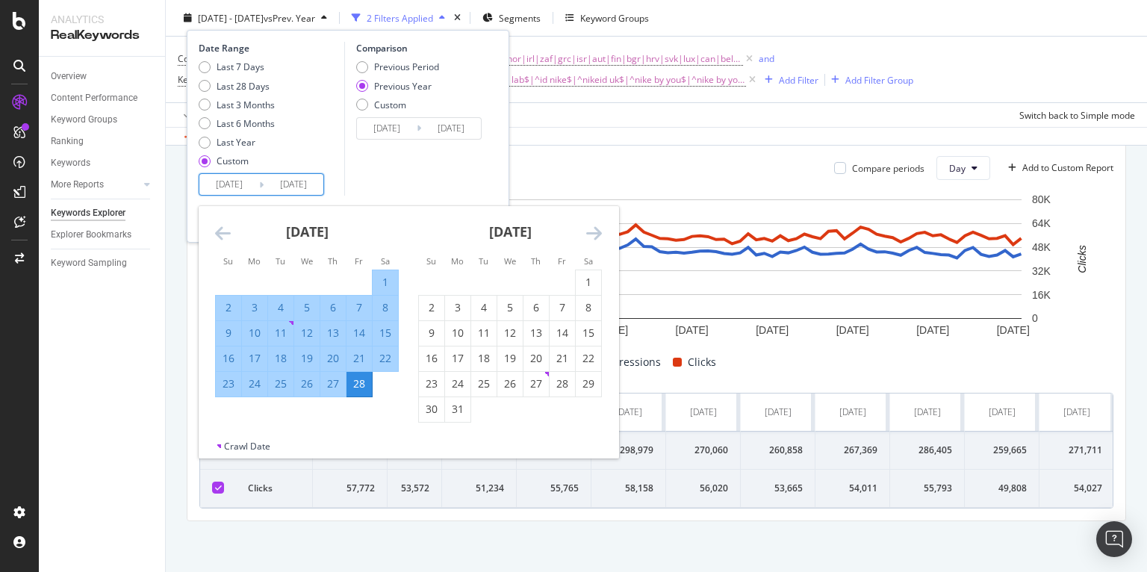
click at [445, 179] on div "Comparison Previous Period Previous Year Custom [DATE] Navigate forward to inte…" at bounding box center [415, 119] width 142 height 154
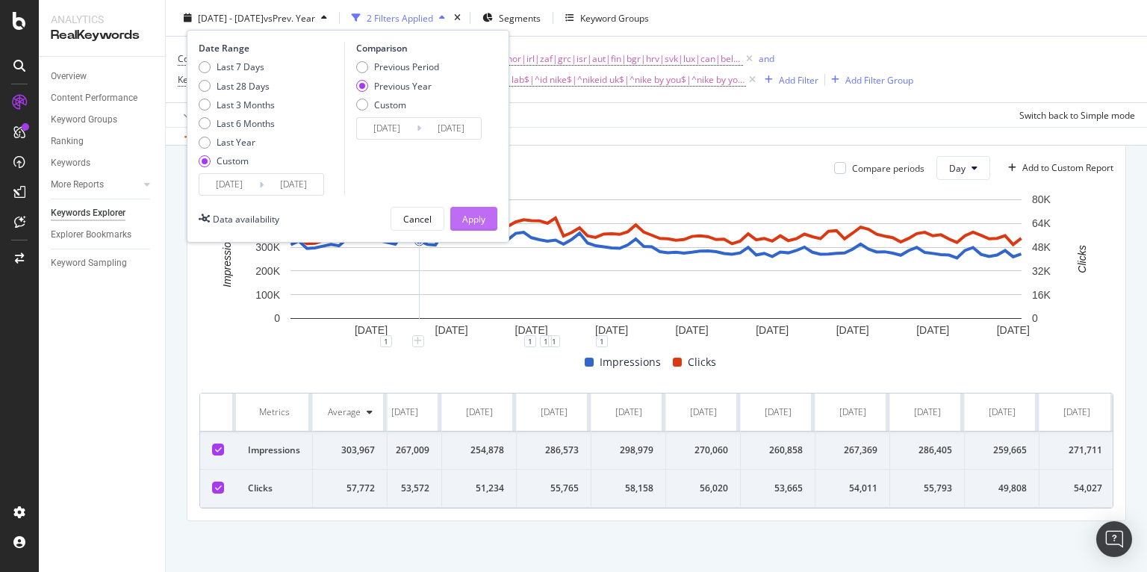
click at [464, 222] on div "Apply" at bounding box center [473, 218] width 23 height 13
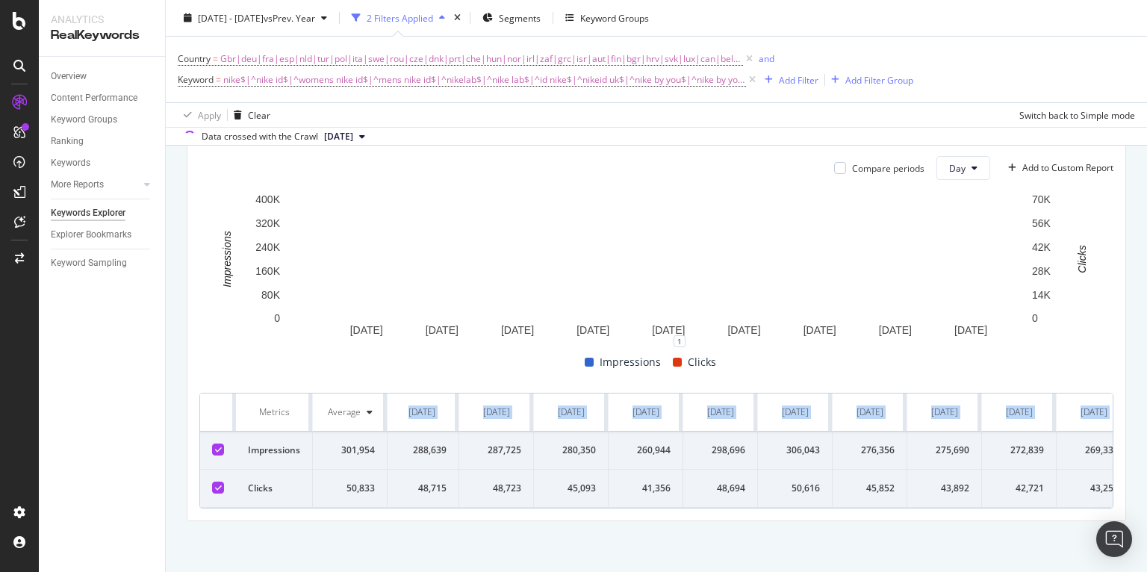
scroll to position [0, 3681]
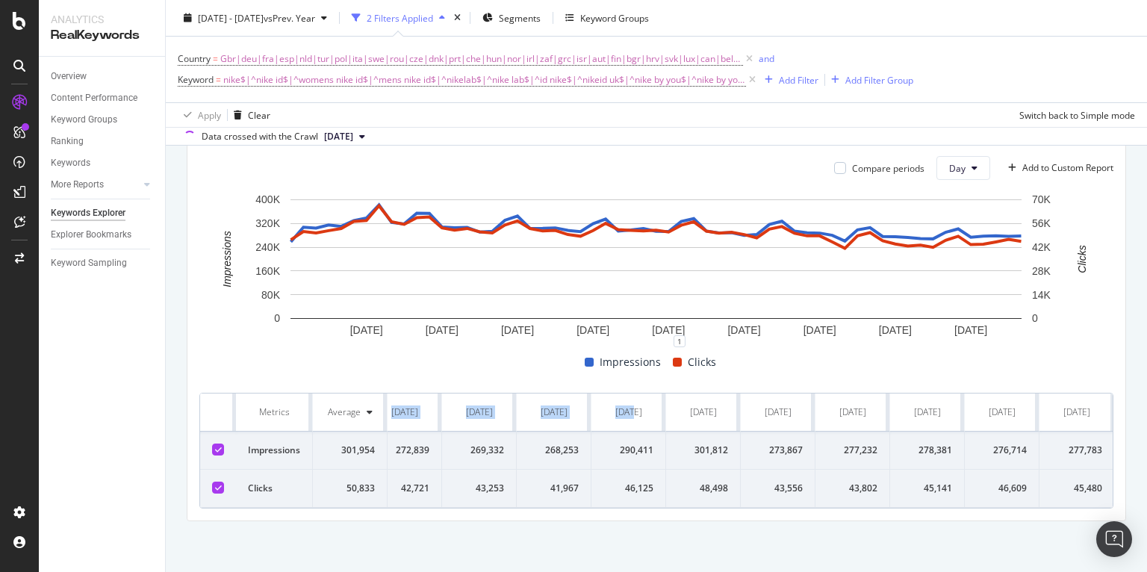
drag, startPoint x: 402, startPoint y: 405, endPoint x: 1099, endPoint y: 409, distance: 697.6
copy tr "[DATE] [DATE] [DATE] [DATE] [DATE] [DATE] [DATE] [DATE] [DATE] [DATE] [DATE] [D…"
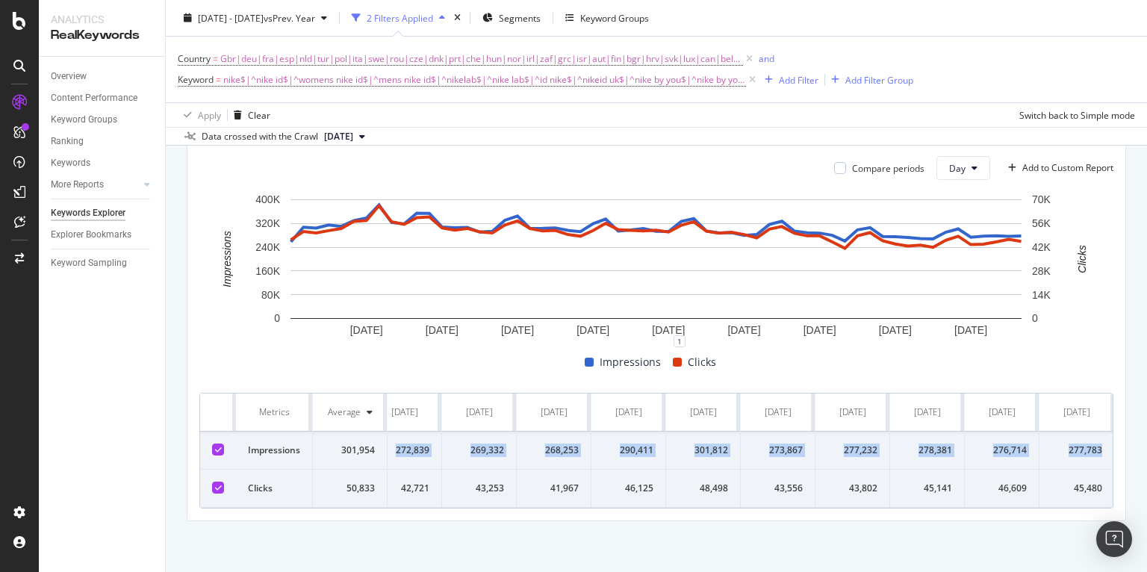
drag, startPoint x: 415, startPoint y: 446, endPoint x: 1103, endPoint y: 450, distance: 688.6
copy tr "258,285 307,430 304,566 314,868 310,219 329,526 338,207 382,955 323,616 318,548…"
